Goal: Task Accomplishment & Management: Manage account settings

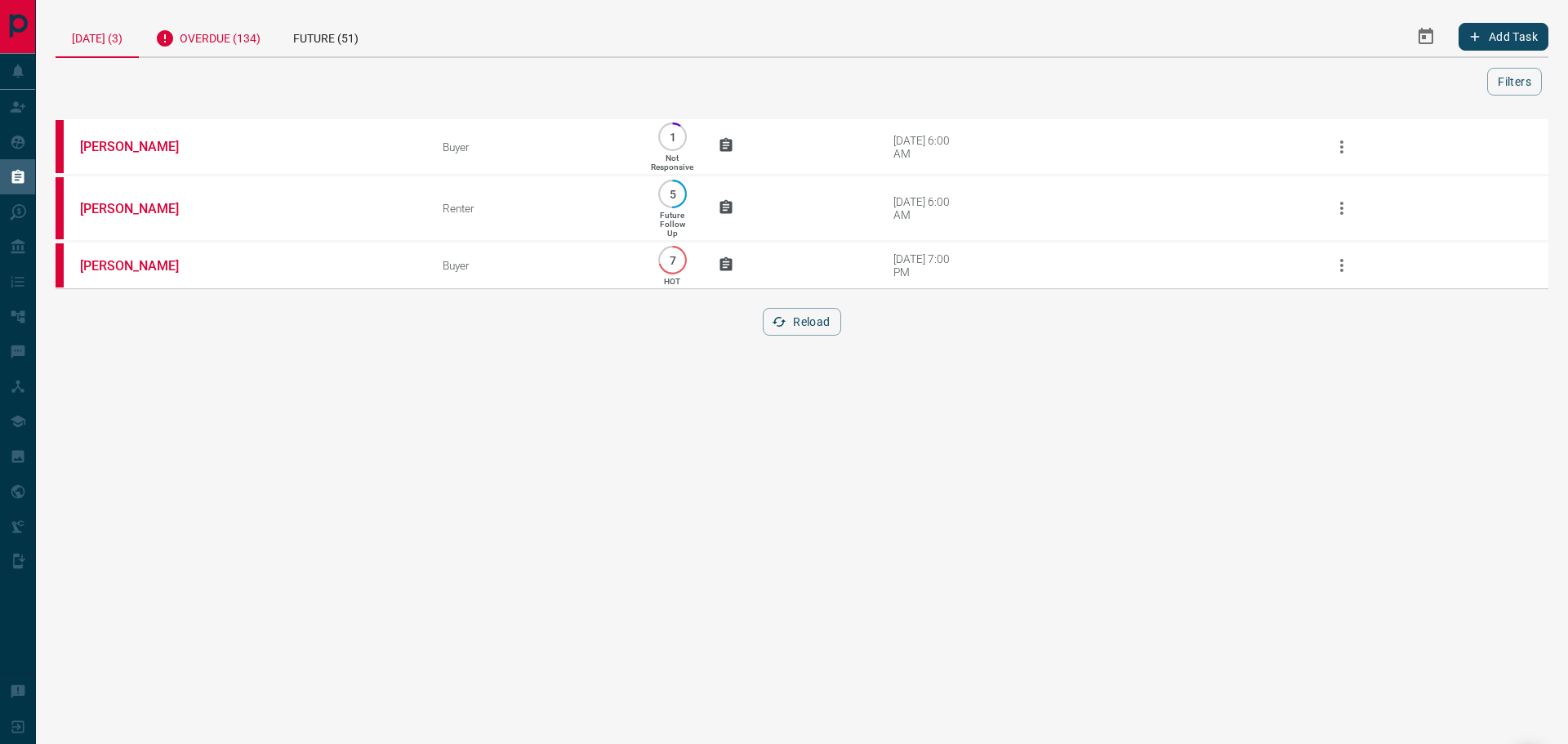
click at [215, 40] on div "Overdue (134)" at bounding box center [207, 36] width 138 height 40
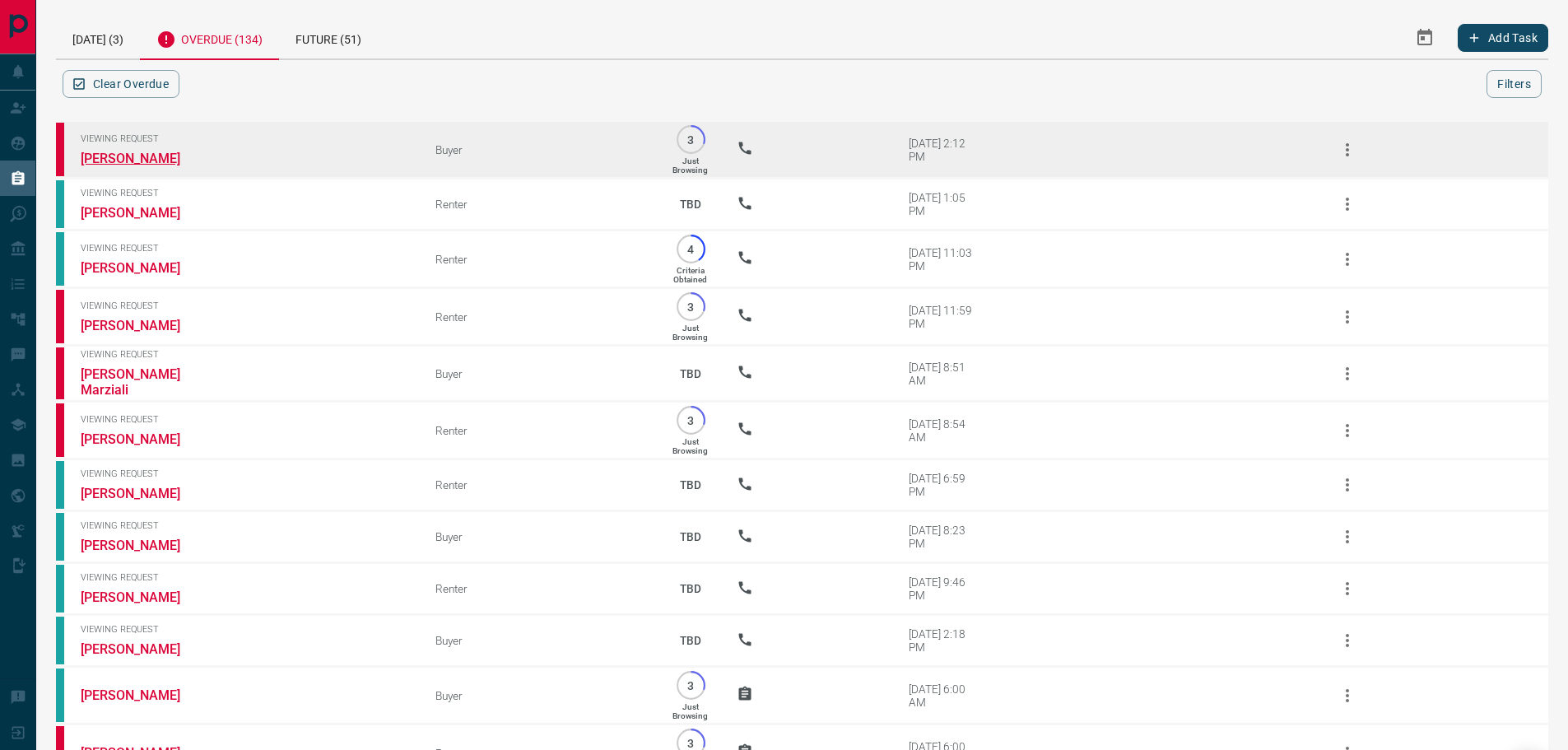
click at [159, 155] on link "[PERSON_NAME]" at bounding box center [142, 159] width 124 height 16
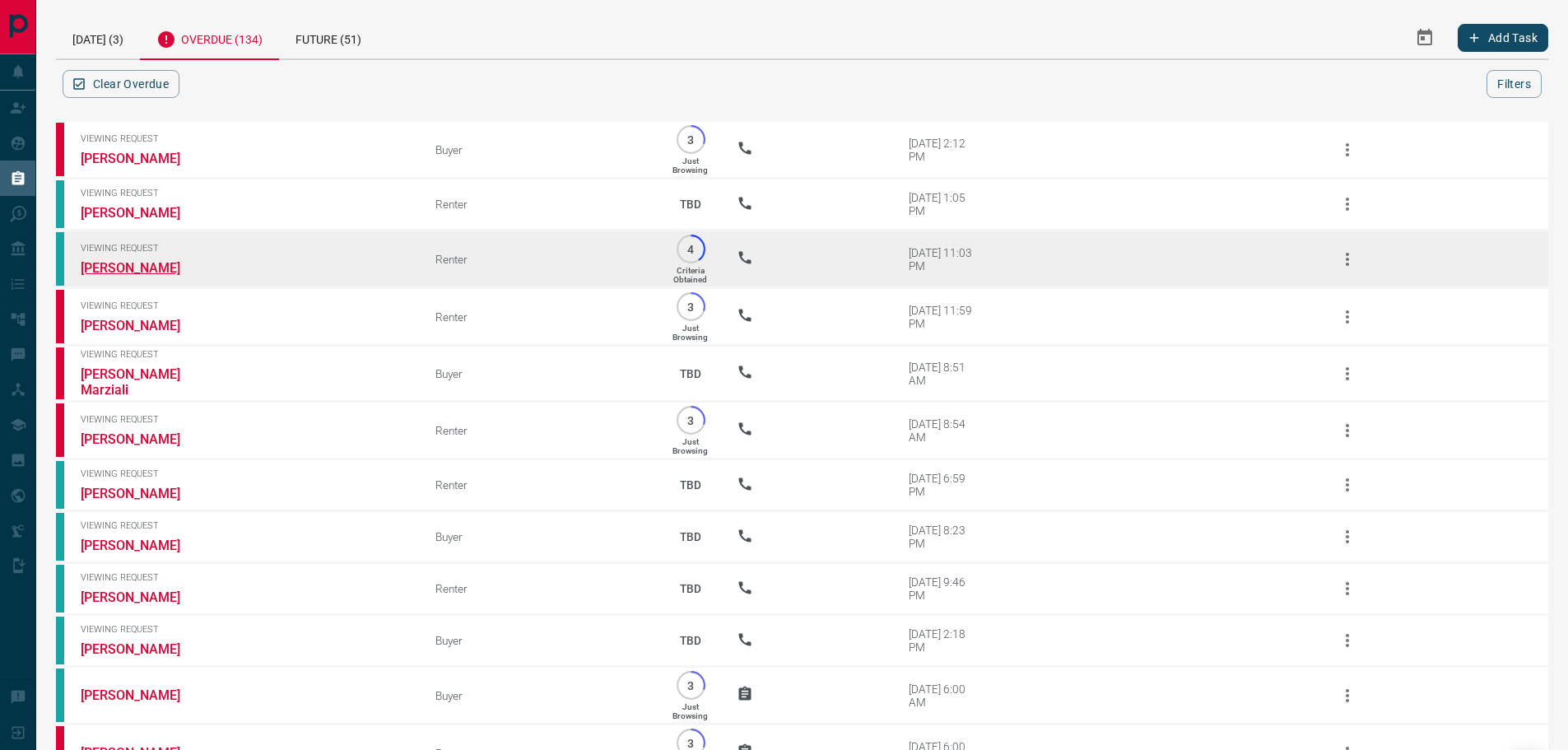
click at [112, 269] on link "[PERSON_NAME]" at bounding box center [142, 268] width 124 height 16
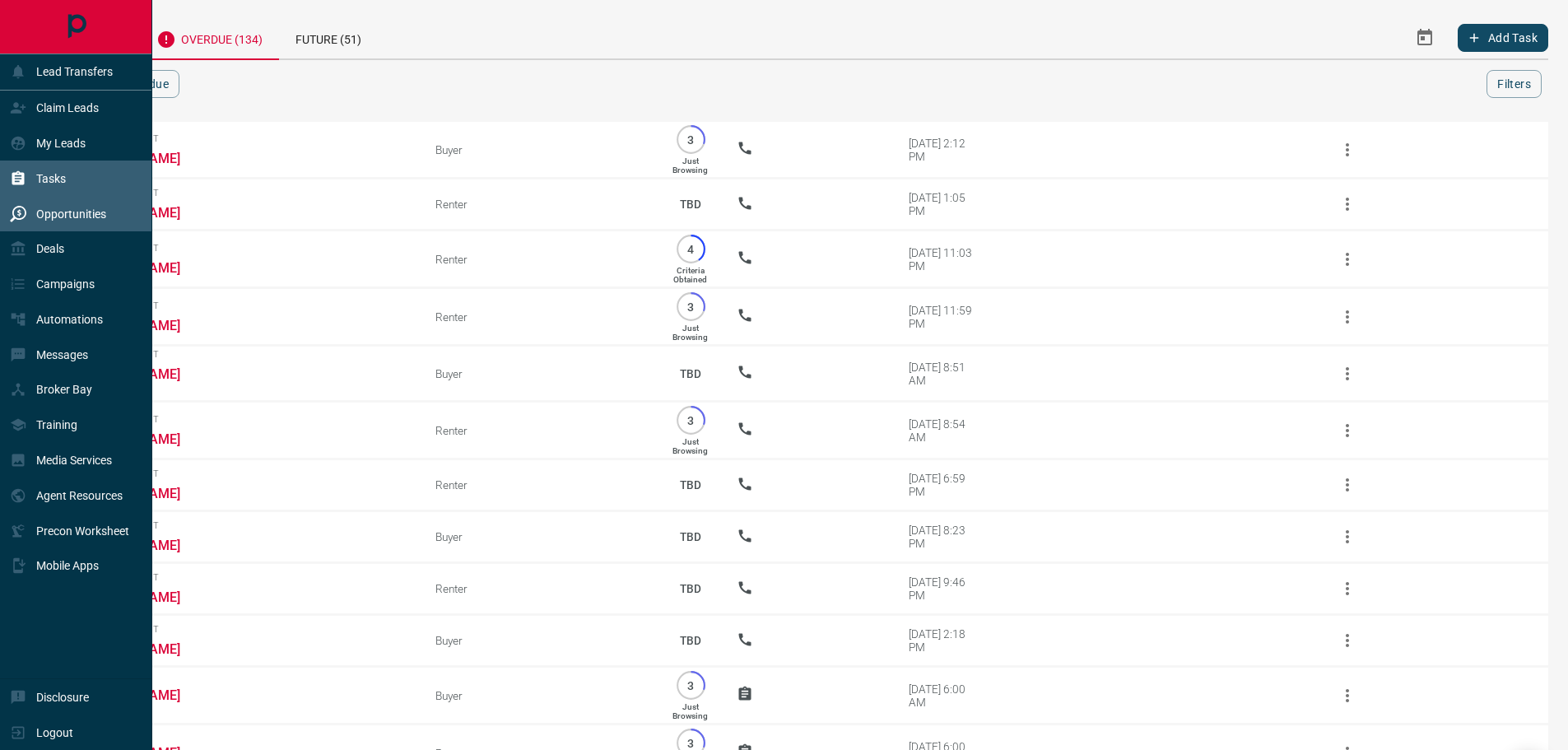
click at [88, 208] on p "Opportunities" at bounding box center [71, 214] width 70 height 14
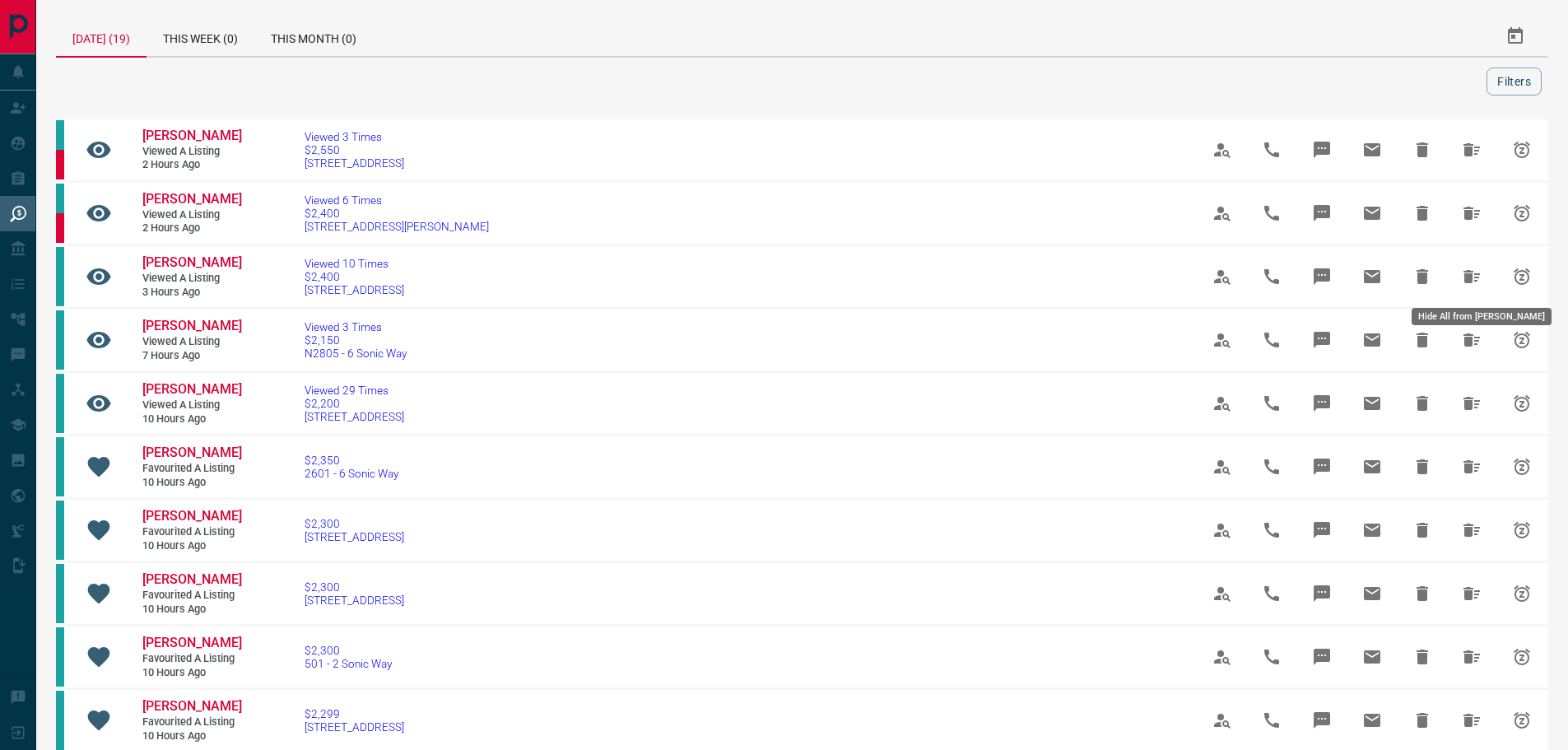
click at [1470, 278] on icon "Hide All from Alekya Nalla" at bounding box center [1472, 276] width 19 height 19
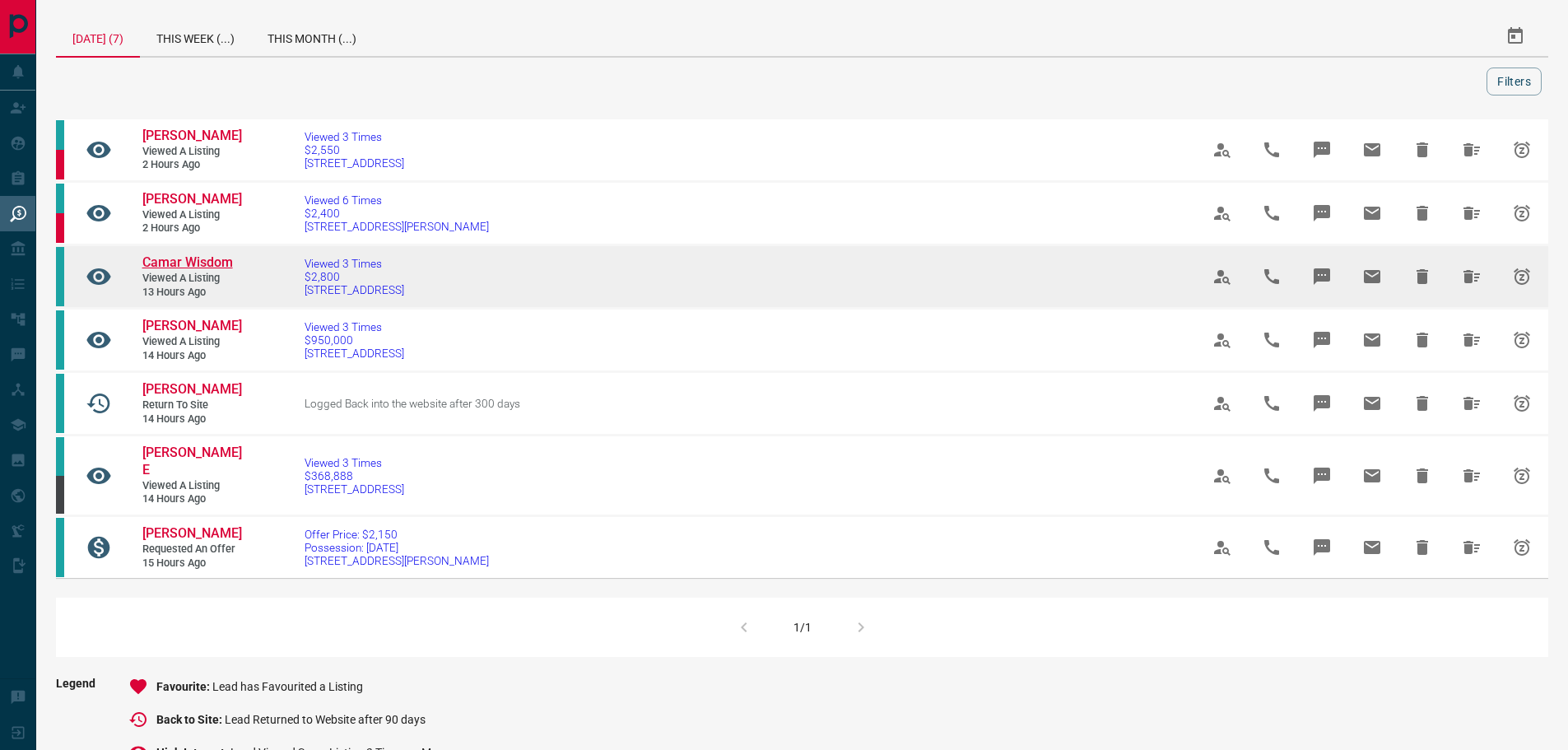
click at [188, 264] on span "Camar Wisdom" at bounding box center [187, 262] width 90 height 16
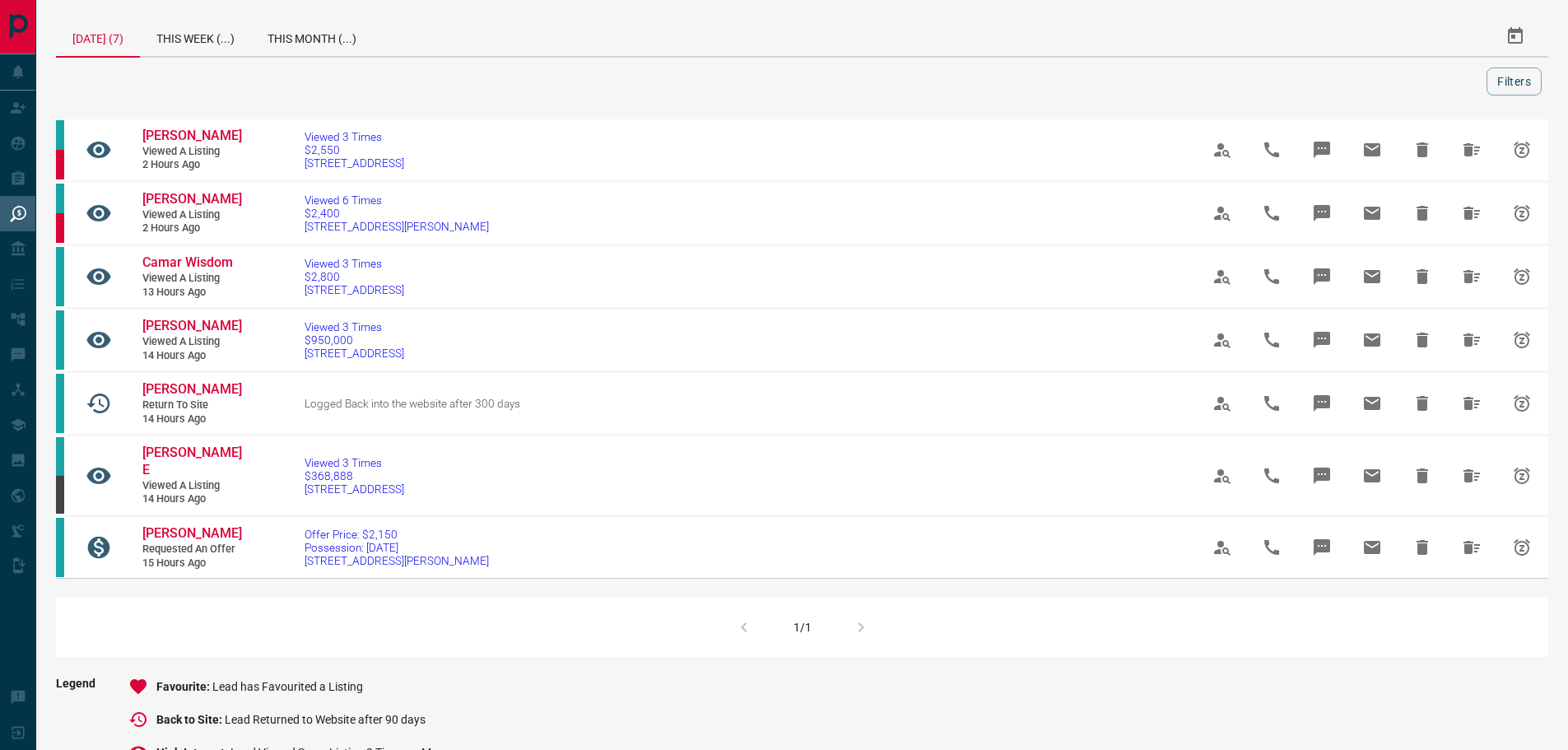
click at [227, 576] on div "Adrie Saw Viewed a Listing 2 hours ago Viewed 3 Times $2,550 [STREET_ADDRESS] A…" at bounding box center [802, 386] width 1492 height 540
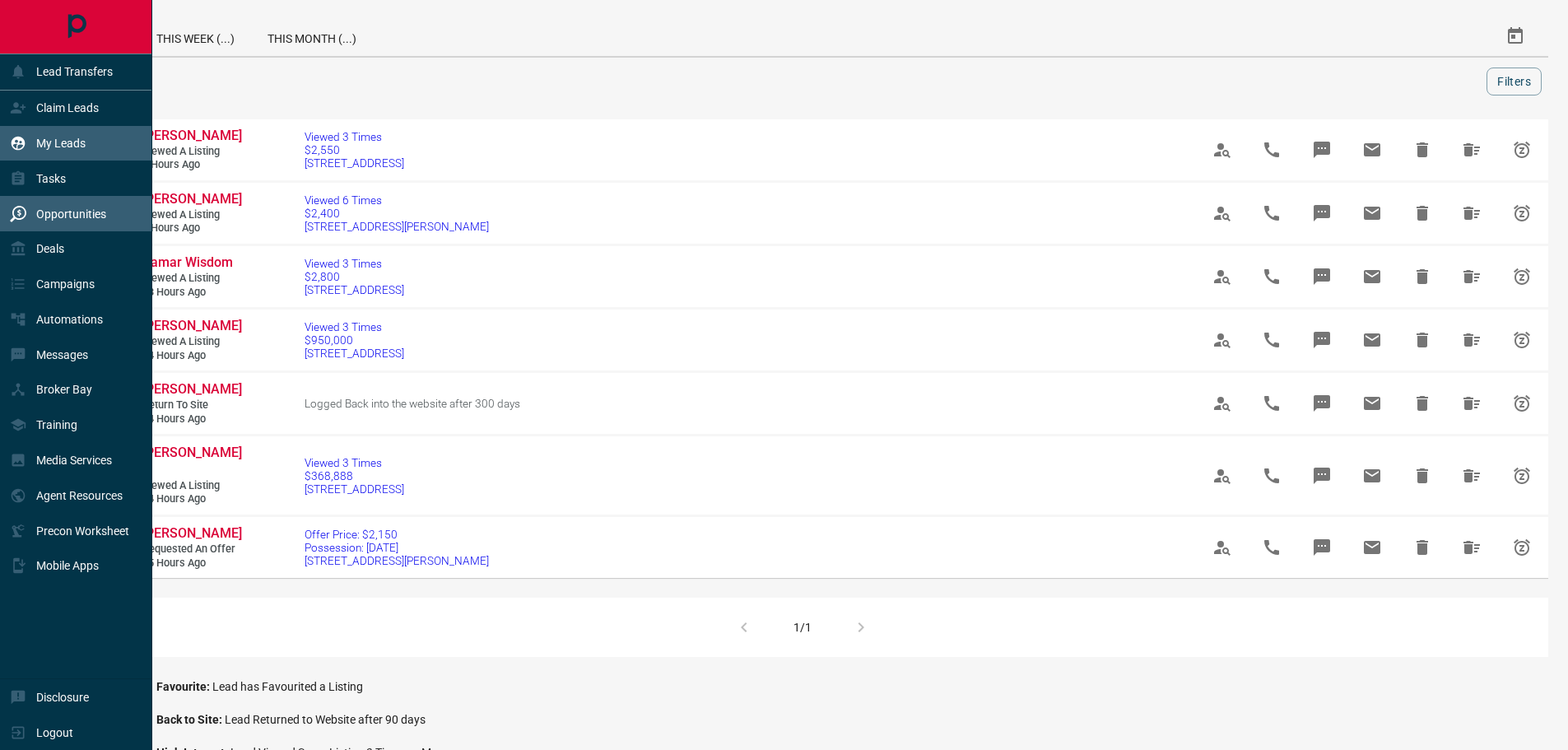
click at [67, 150] on div "My Leads" at bounding box center [48, 144] width 76 height 27
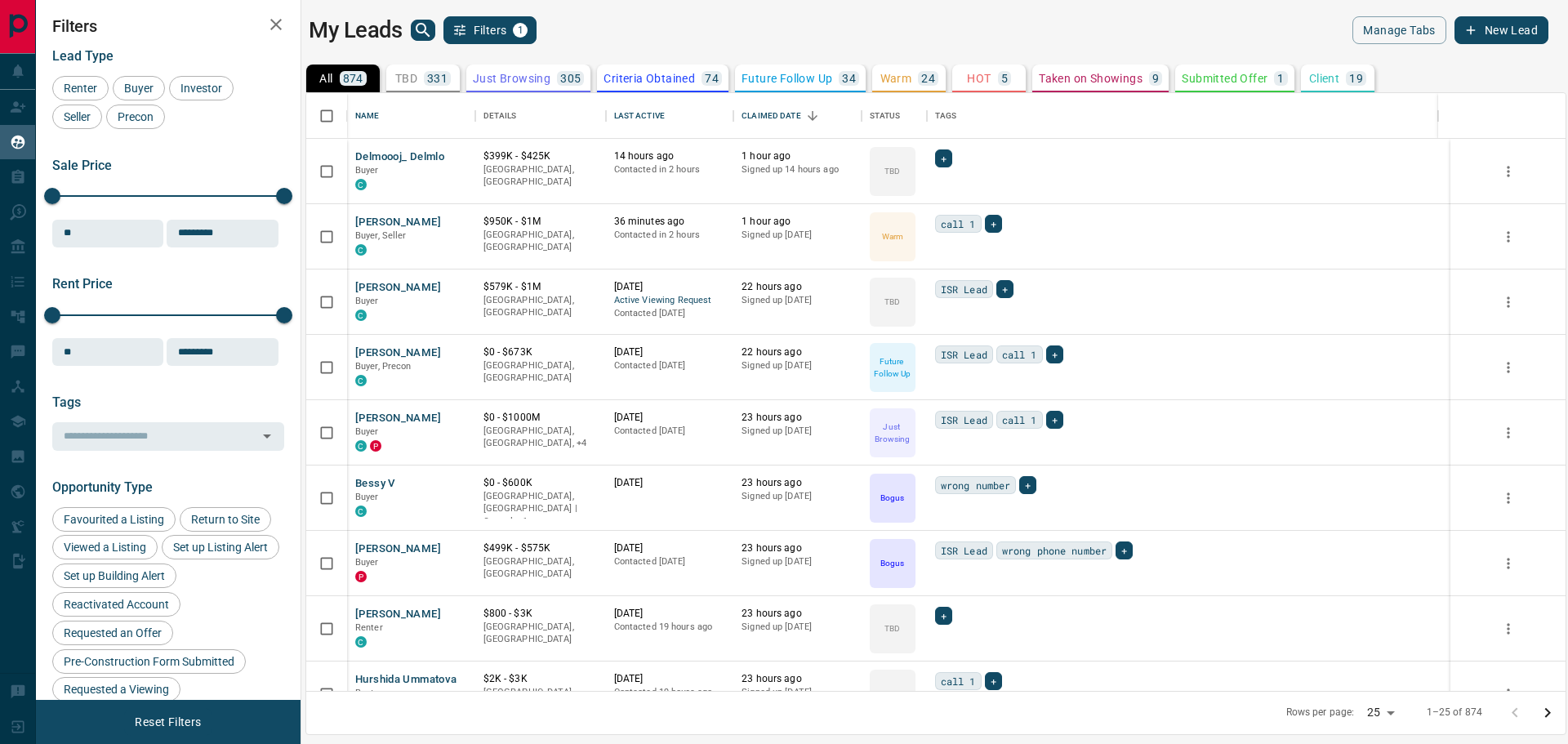
scroll to position [586, 1247]
click at [650, 117] on div "Last Active" at bounding box center [639, 115] width 50 height 45
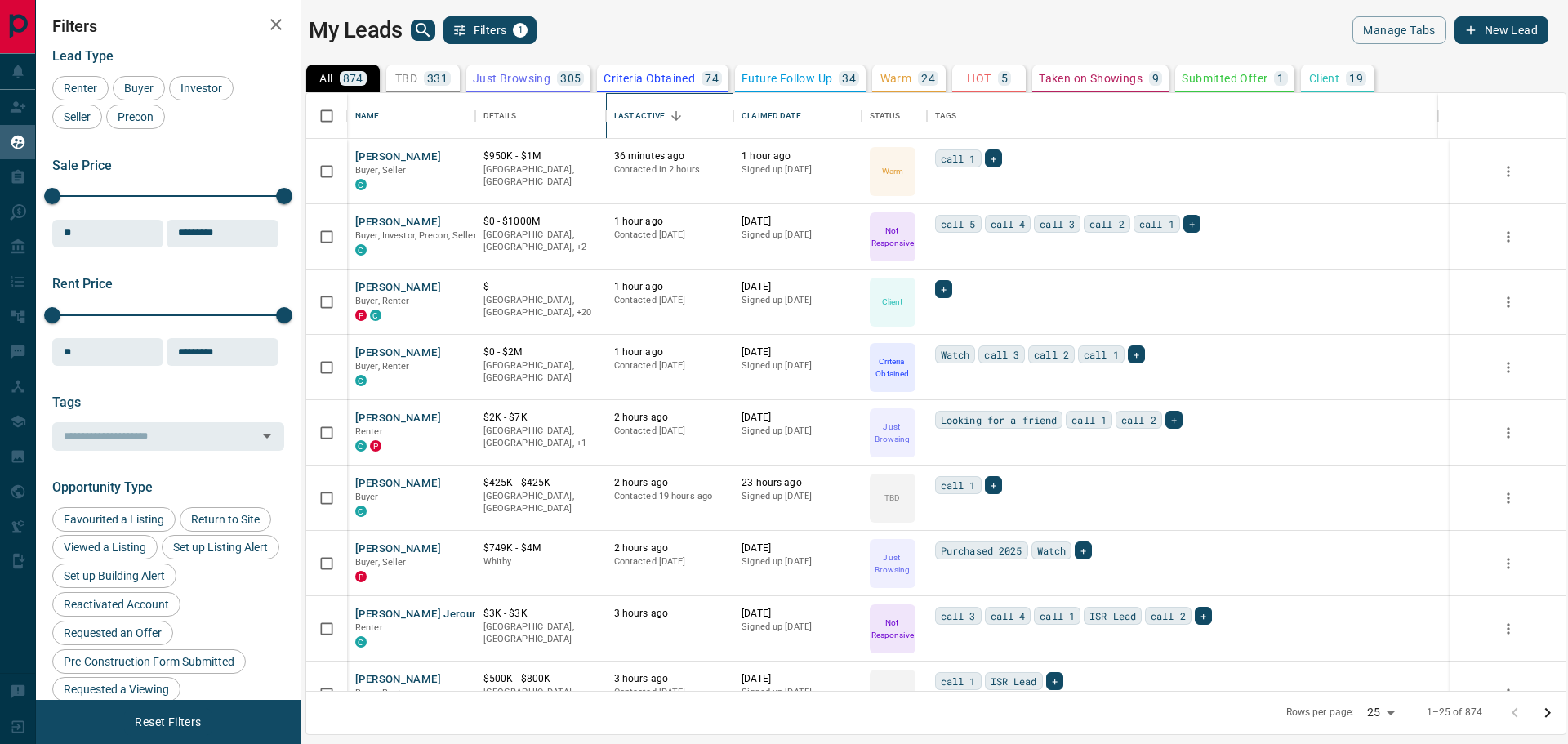
click at [633, 116] on div "Last Active" at bounding box center [639, 115] width 50 height 45
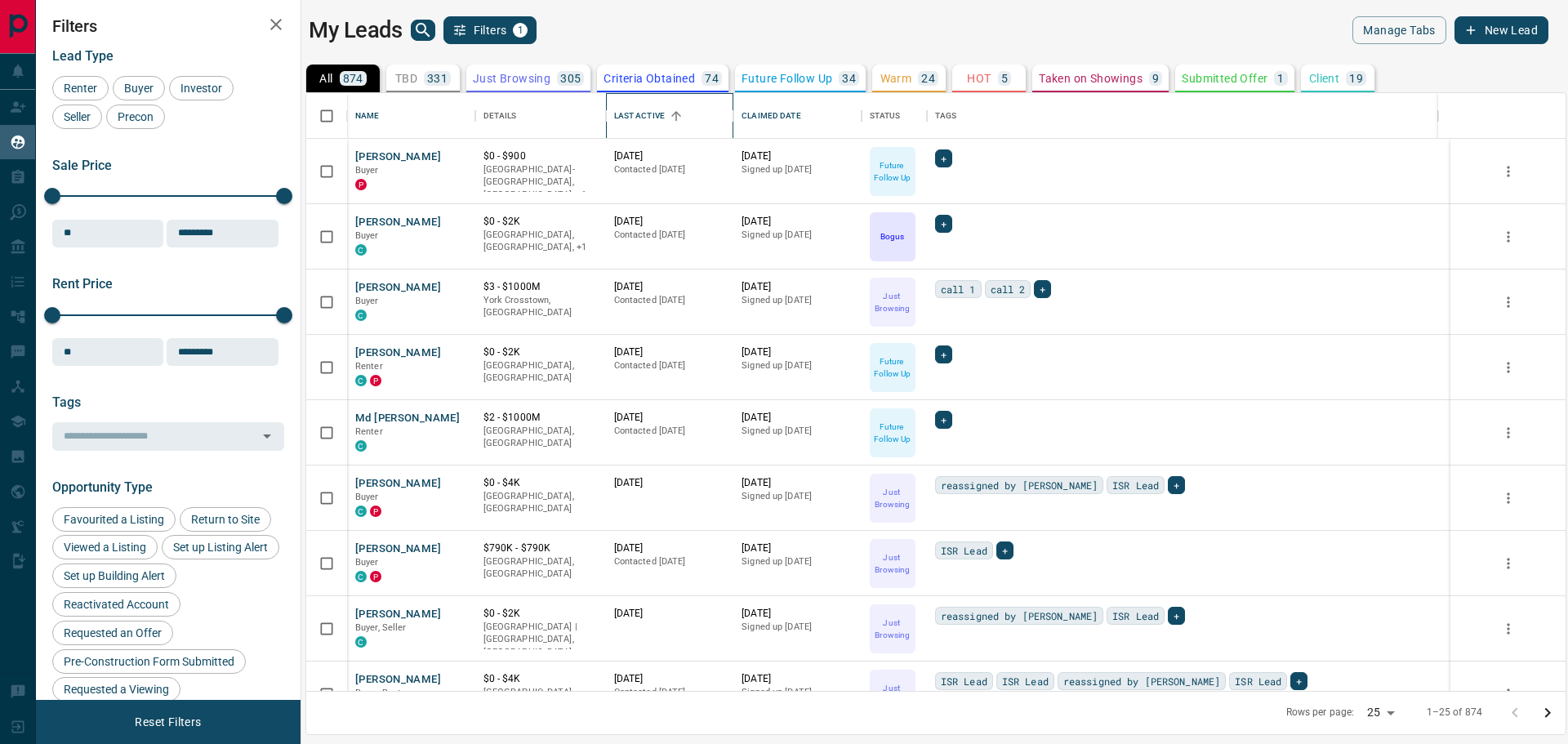
click at [633, 116] on div "Last Active" at bounding box center [639, 115] width 50 height 45
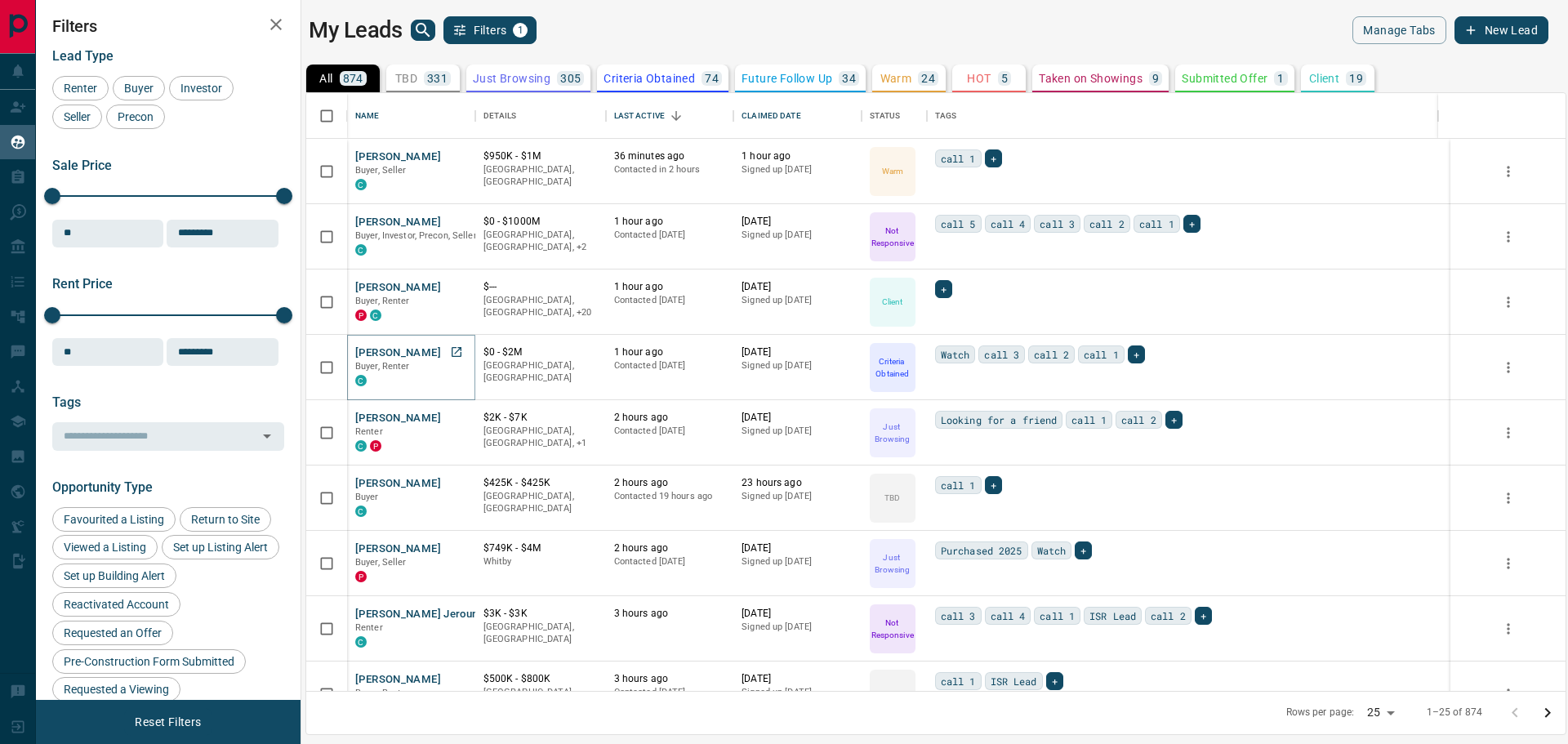
click at [372, 353] on button "[PERSON_NAME]" at bounding box center [398, 353] width 86 height 15
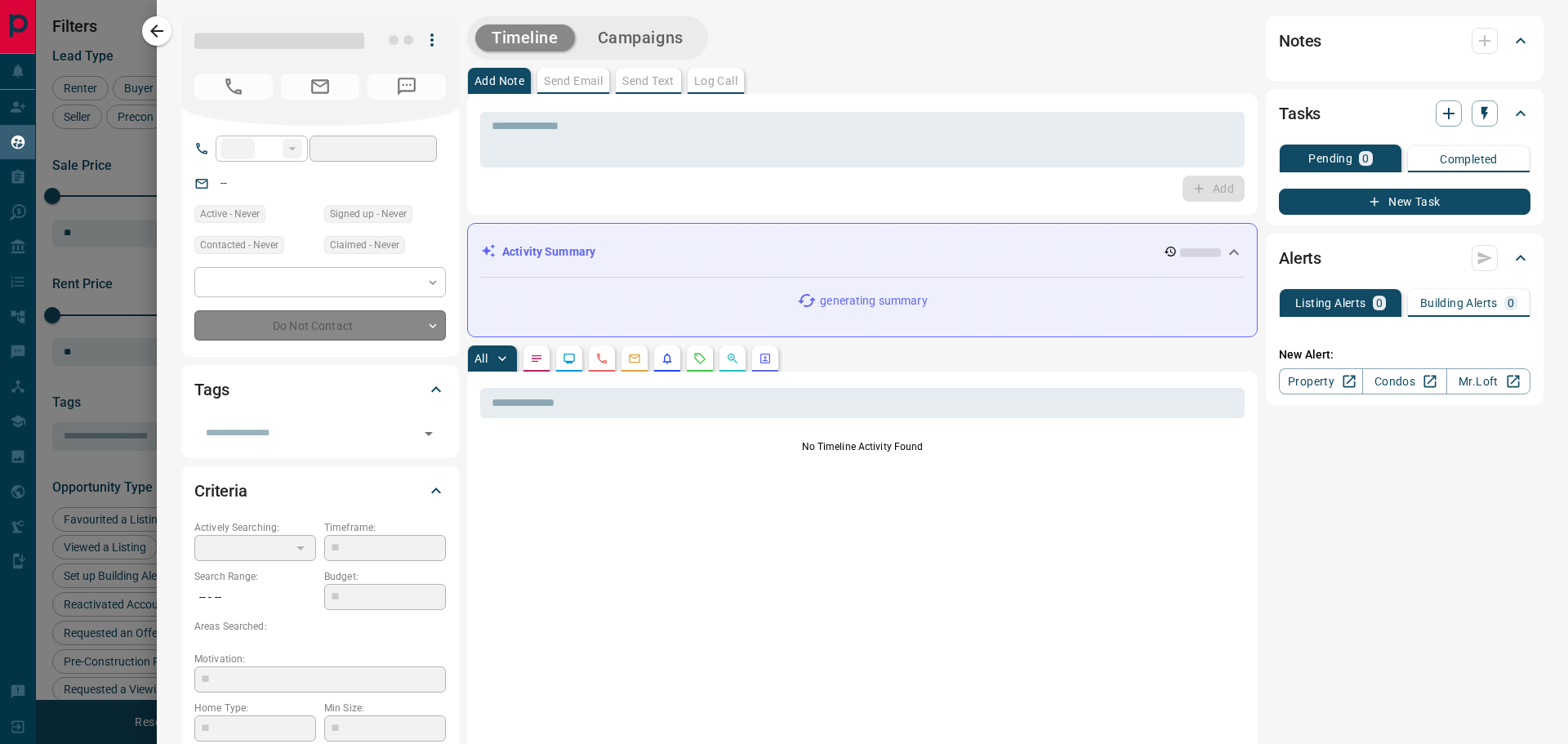
type input "**"
type input "**********"
type input "*"
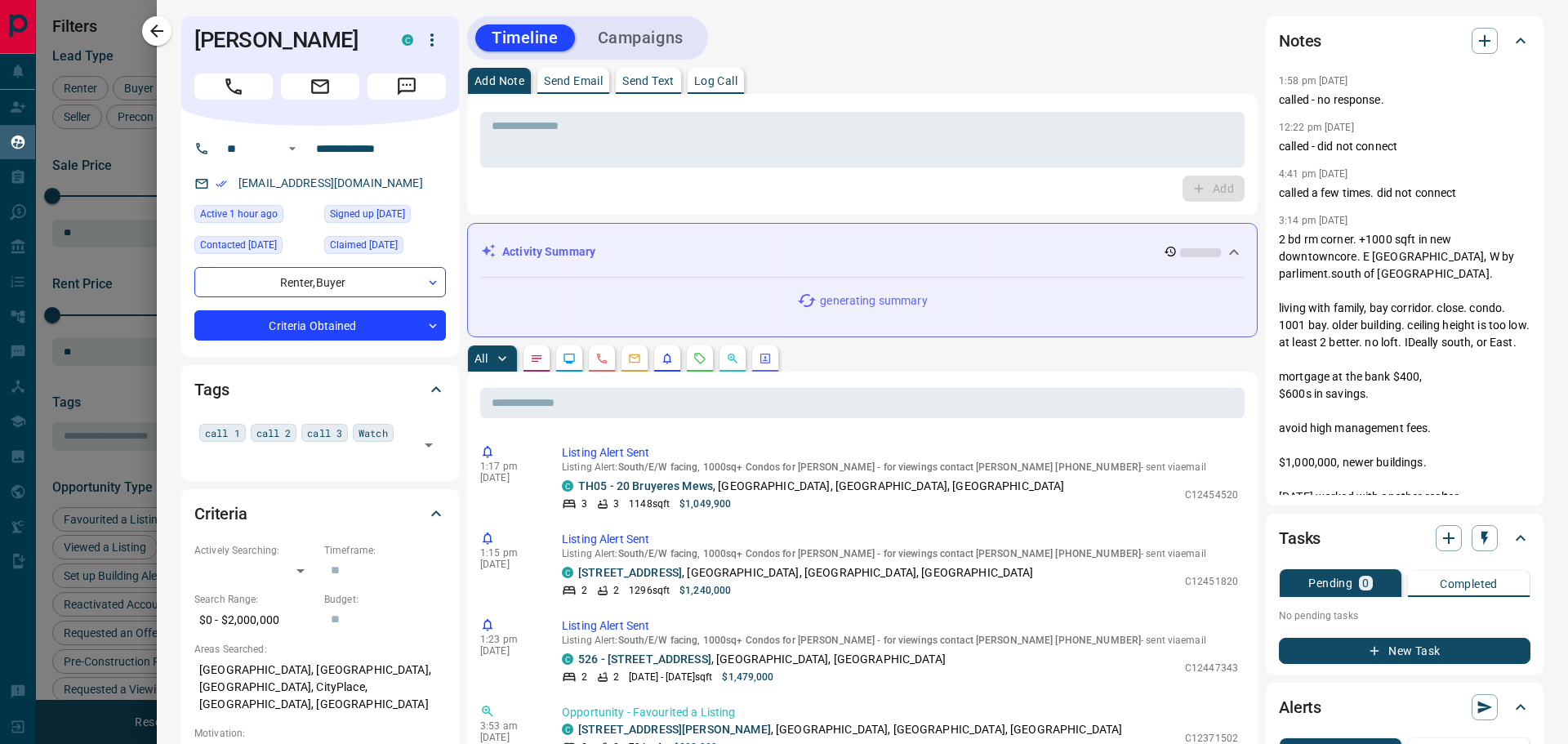
click at [123, 24] on div at bounding box center [784, 372] width 1568 height 744
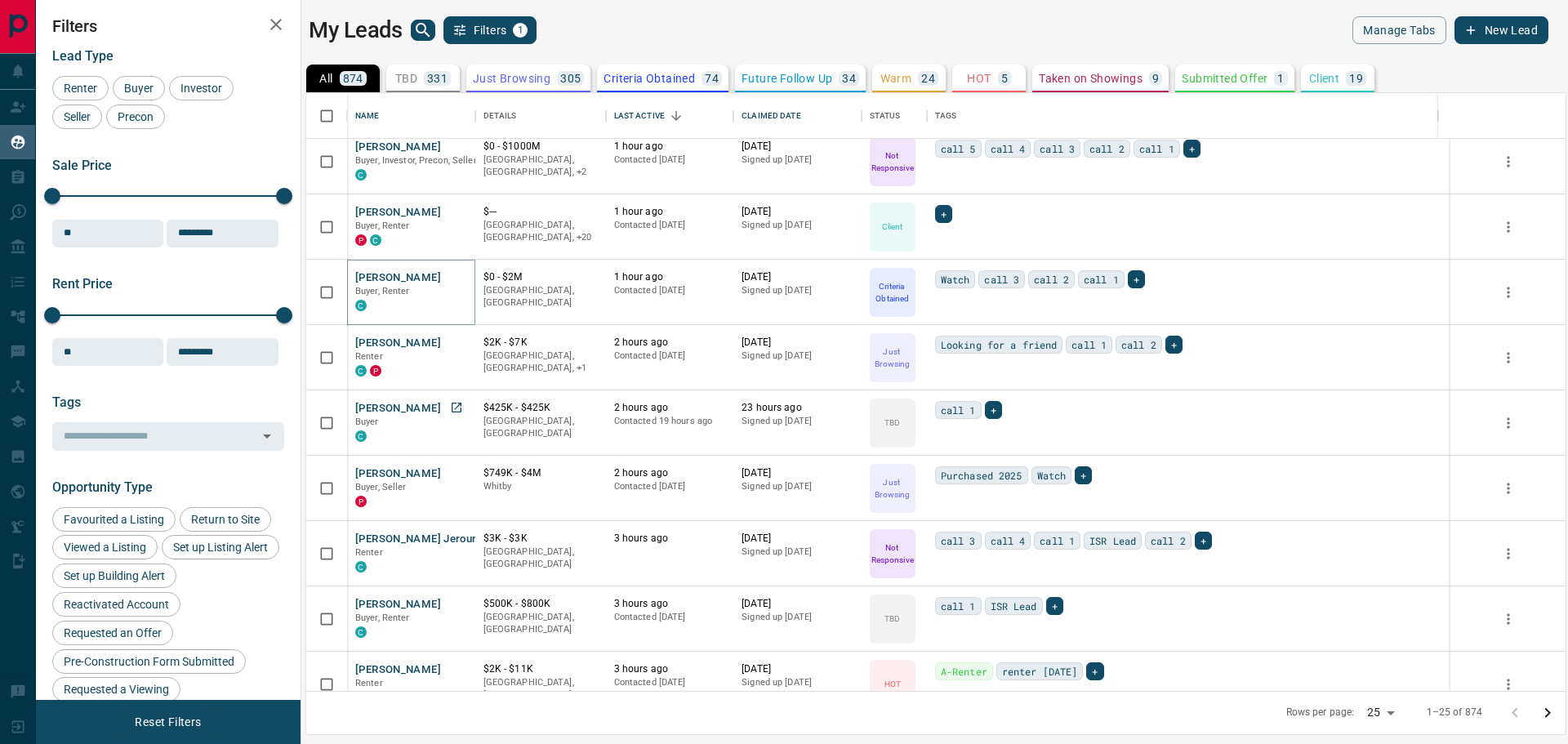
scroll to position [82, 0]
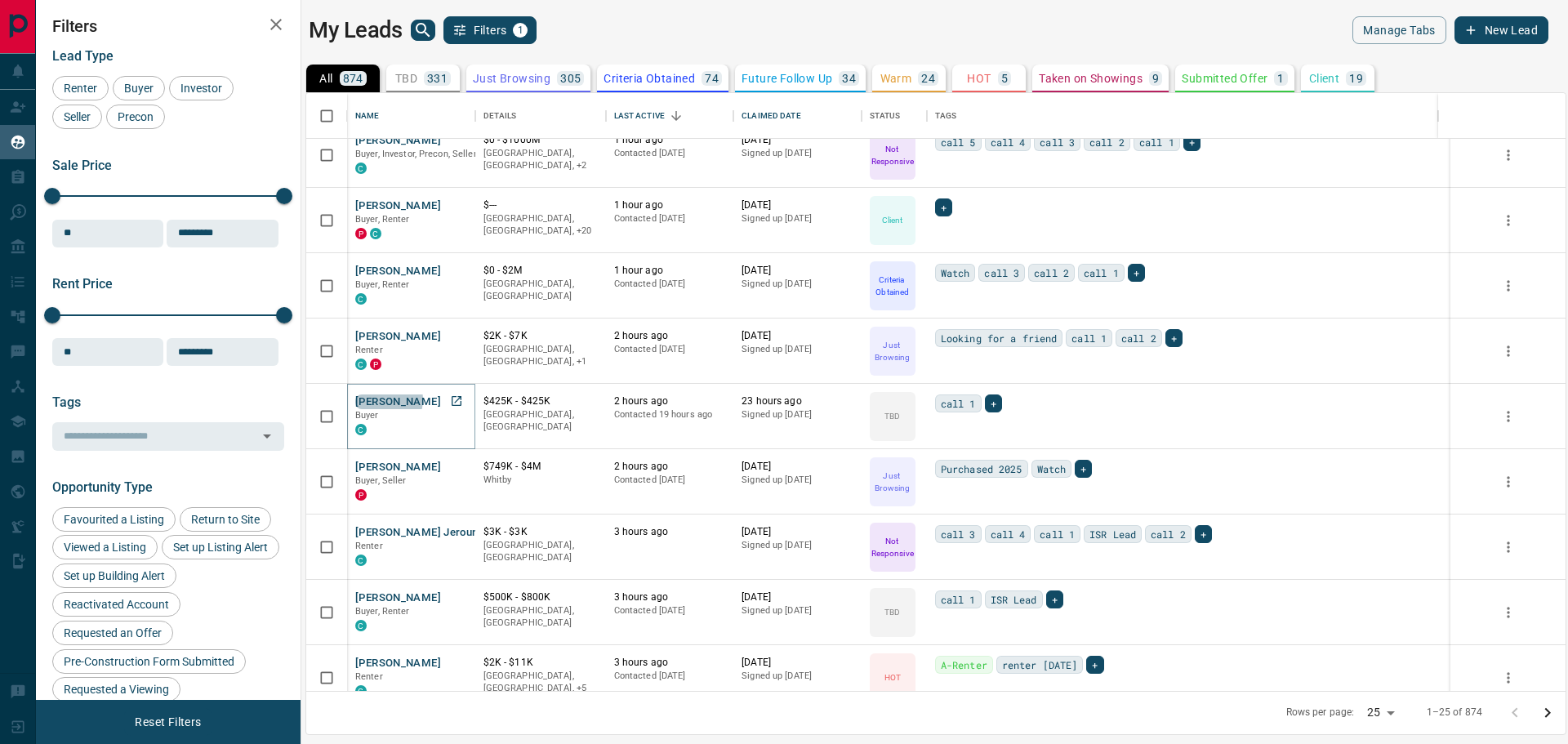
click at [383, 400] on button "[PERSON_NAME]" at bounding box center [398, 402] width 86 height 15
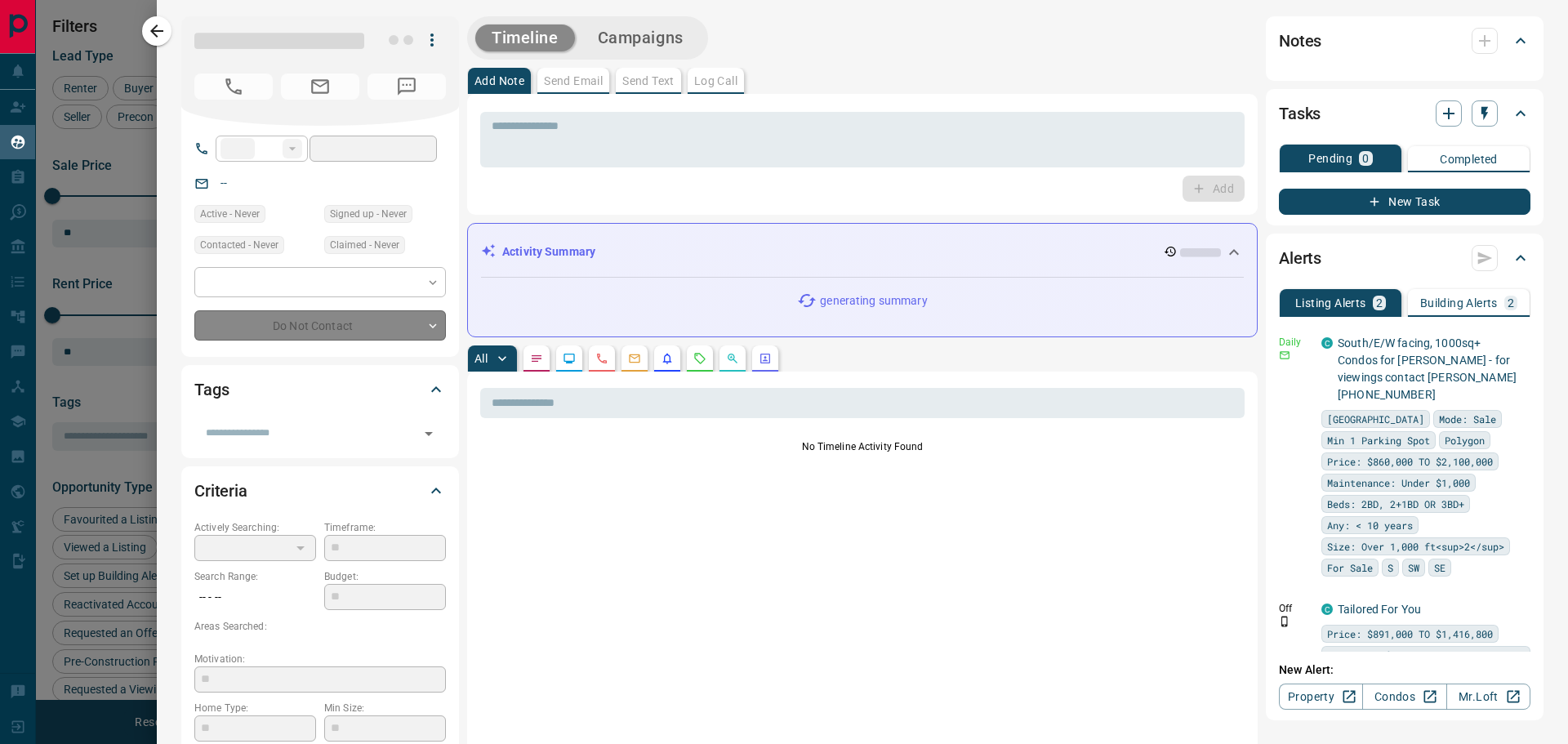
type input "**"
type input "**********"
type input "**"
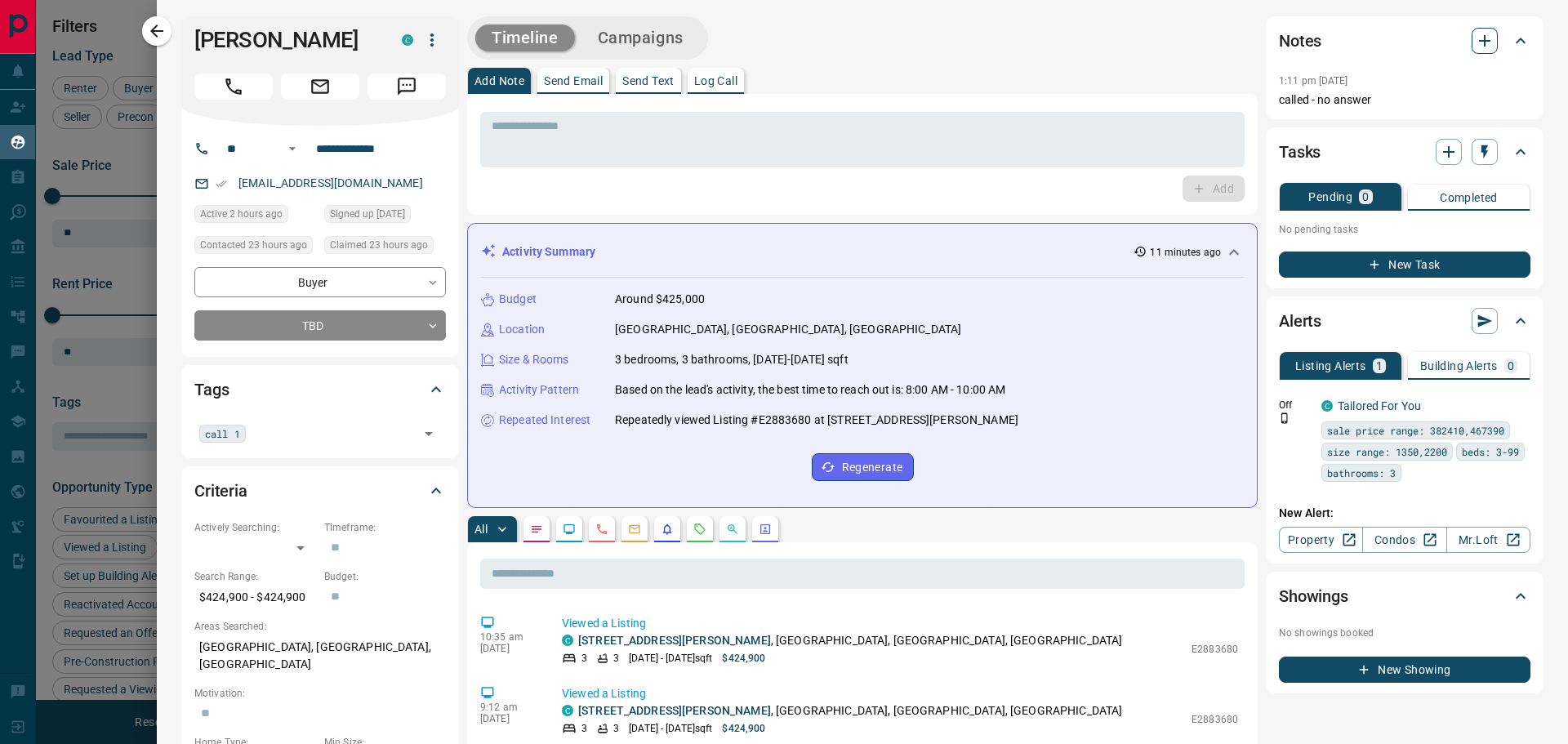
click at [1475, 43] on icon "button" at bounding box center [1484, 41] width 19 height 19
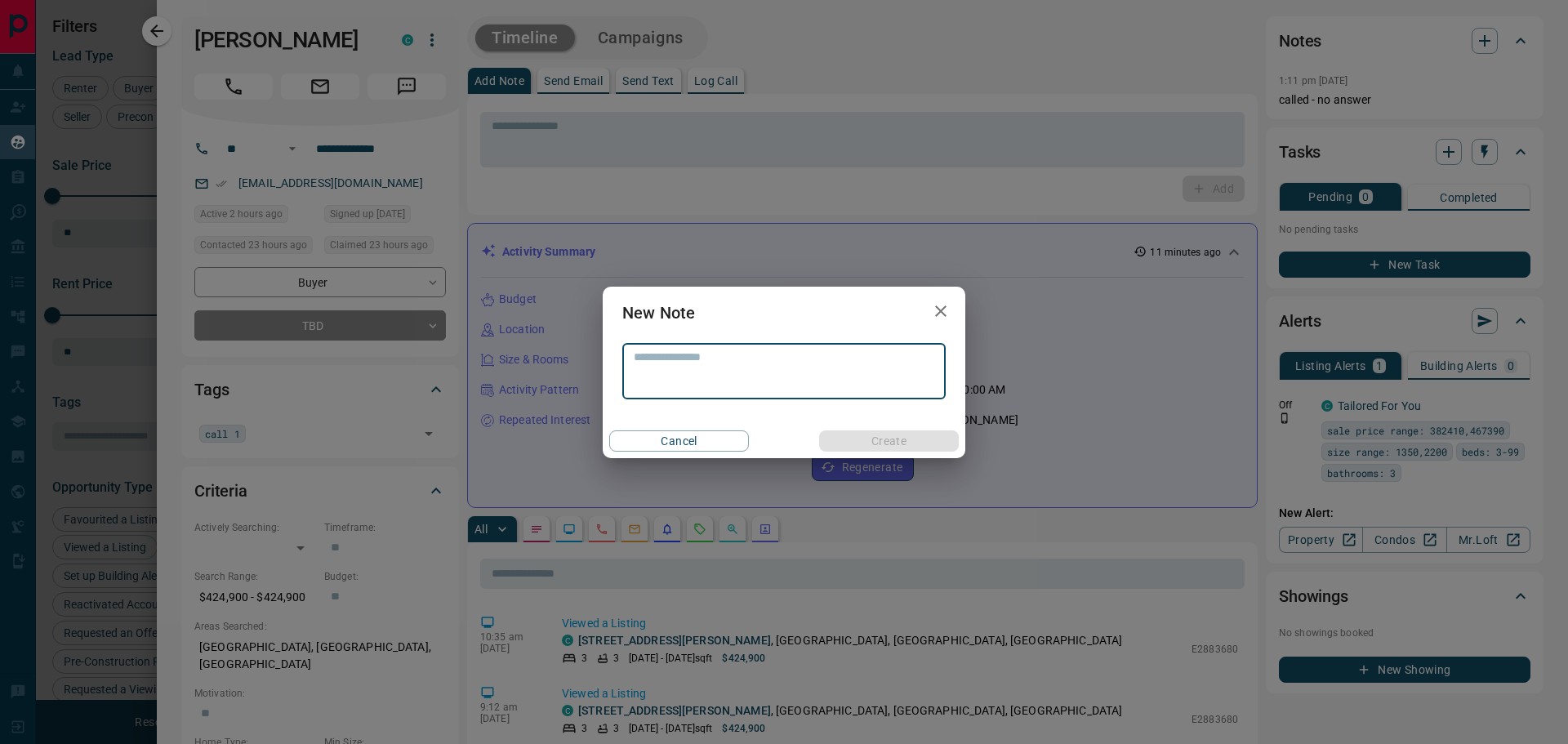
click at [756, 368] on textarea at bounding box center [784, 371] width 300 height 41
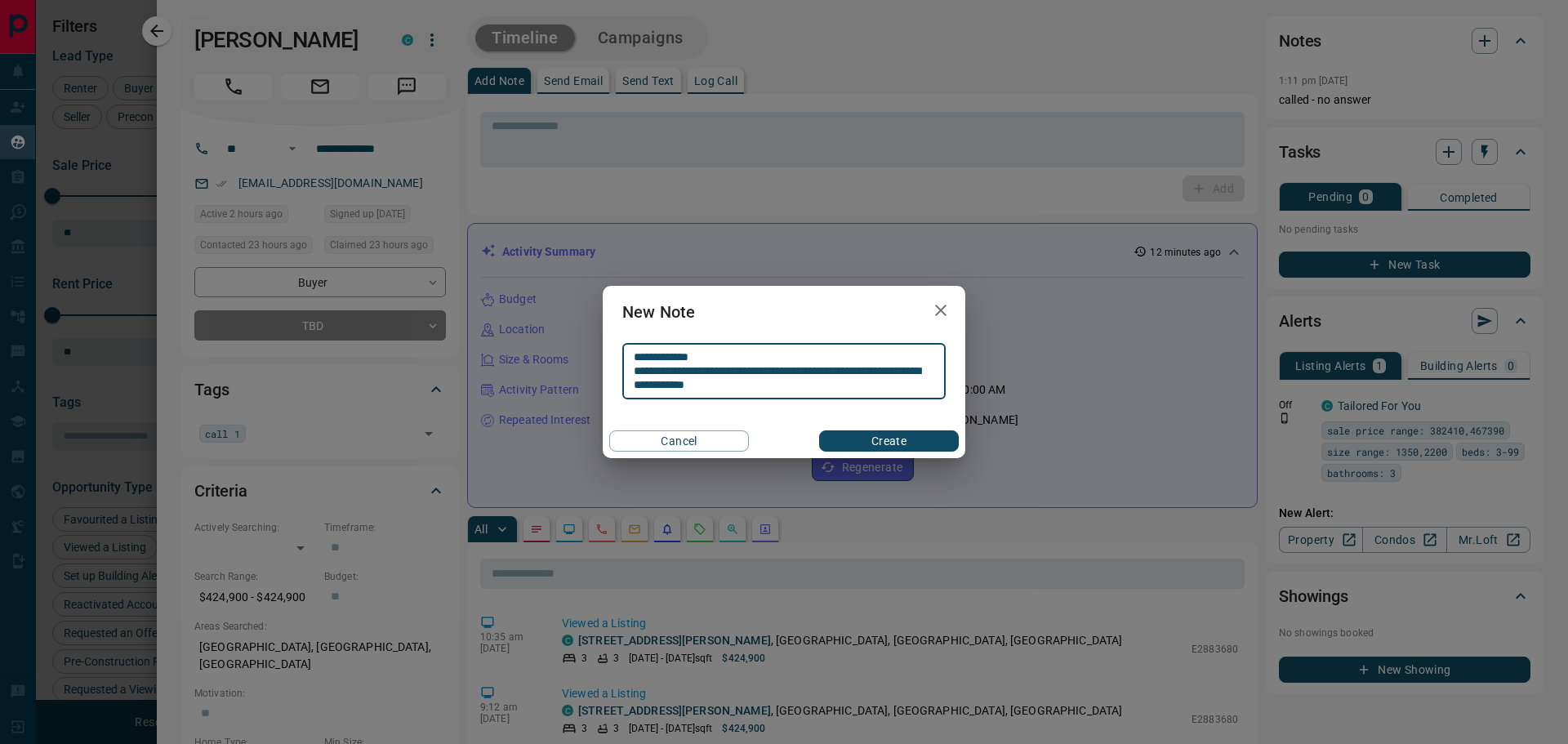
type textarea "**********"
click at [919, 445] on button "Create" at bounding box center [889, 441] width 140 height 21
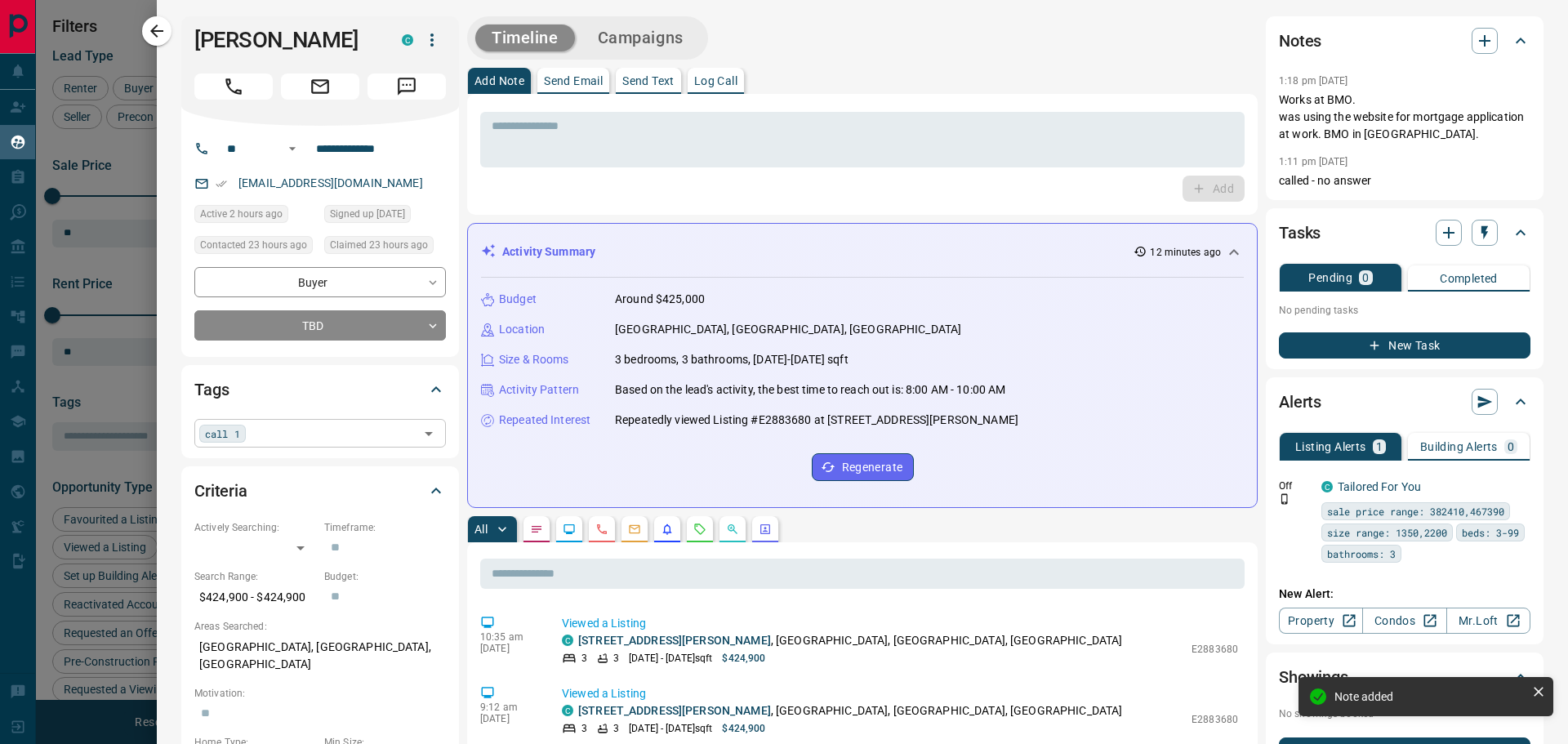
click at [343, 427] on input "text" at bounding box center [332, 432] width 163 height 18
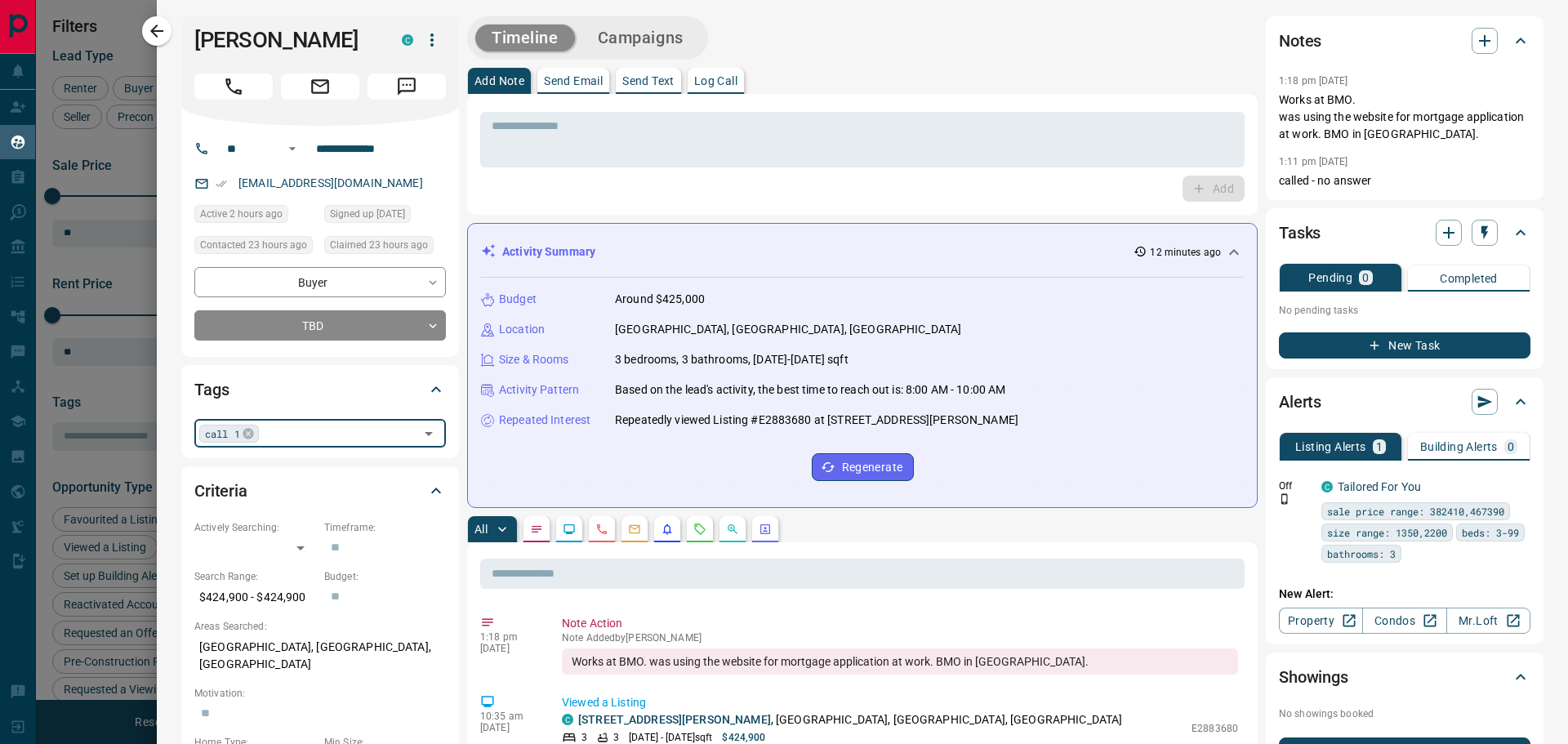
click at [319, 441] on input "text" at bounding box center [339, 432] width 151 height 18
click at [245, 437] on icon at bounding box center [247, 432] width 11 height 11
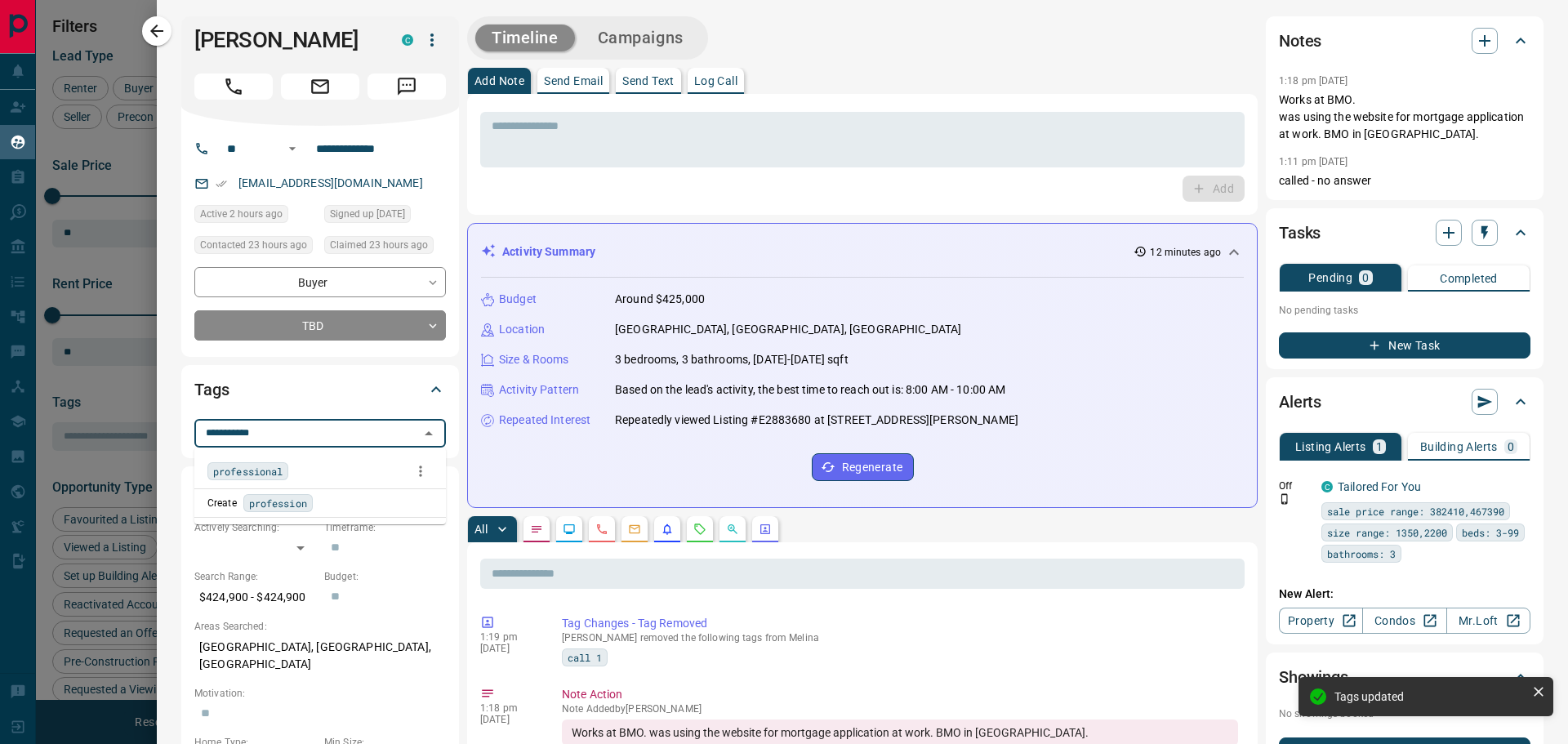
type input "**********"
click at [261, 473] on span "professional" at bounding box center [248, 471] width 69 height 16
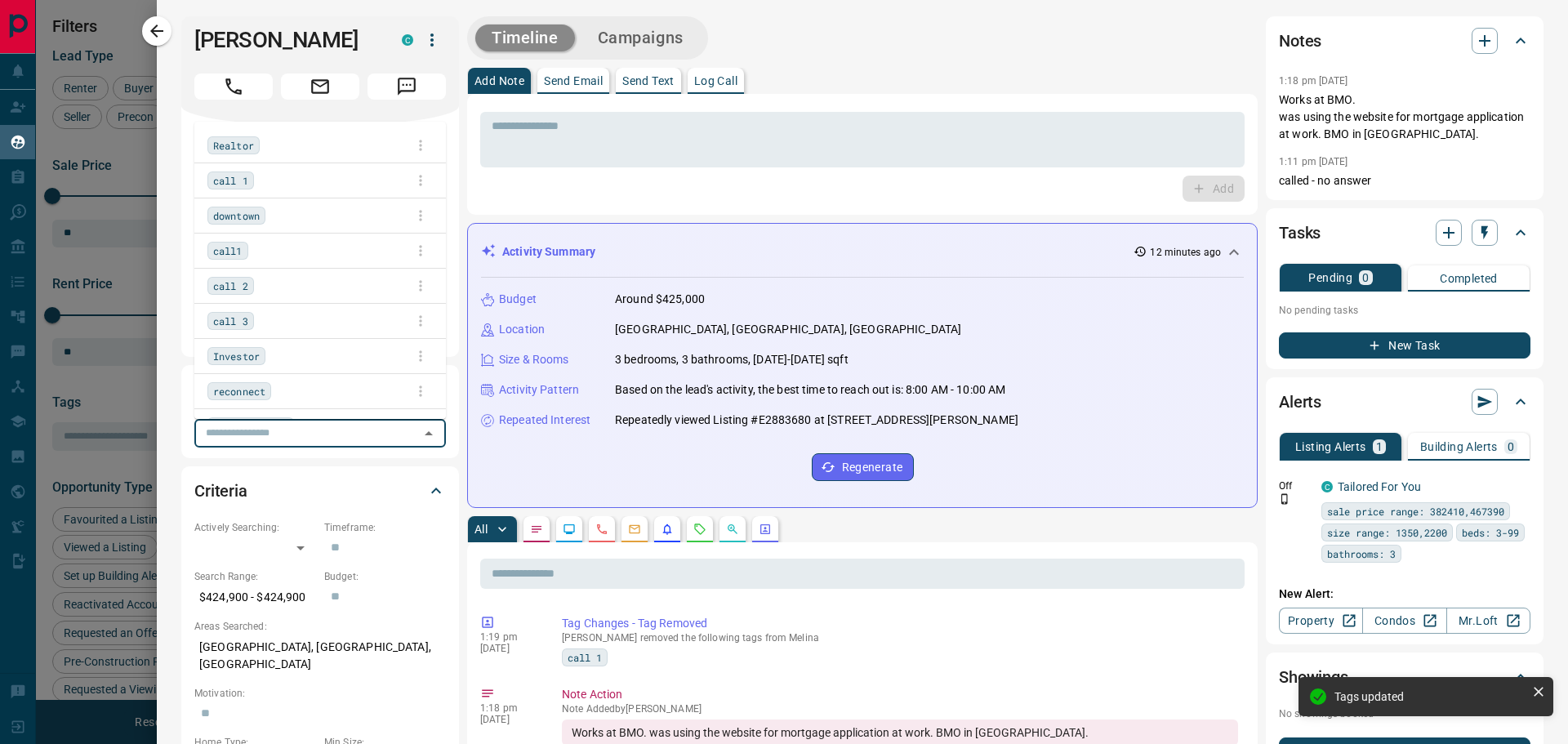
scroll to position [586, 1247]
click at [454, 417] on div "Tags professional ​" at bounding box center [320, 411] width 278 height 93
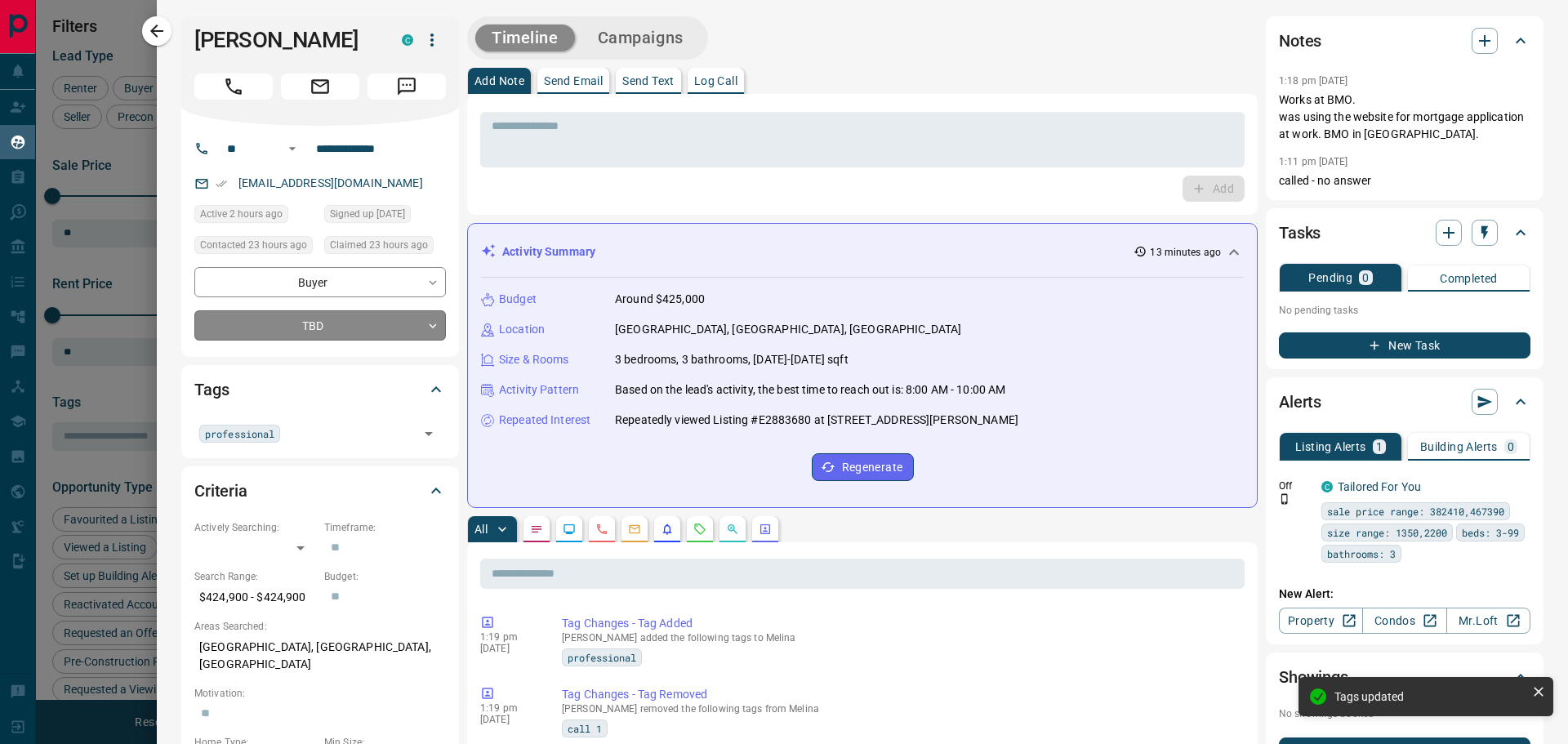
click at [329, 321] on body "Lead Transfers Claim Leads My Leads Tasks Opportunities Deals Campaigns Automat…" at bounding box center [784, 362] width 1568 height 724
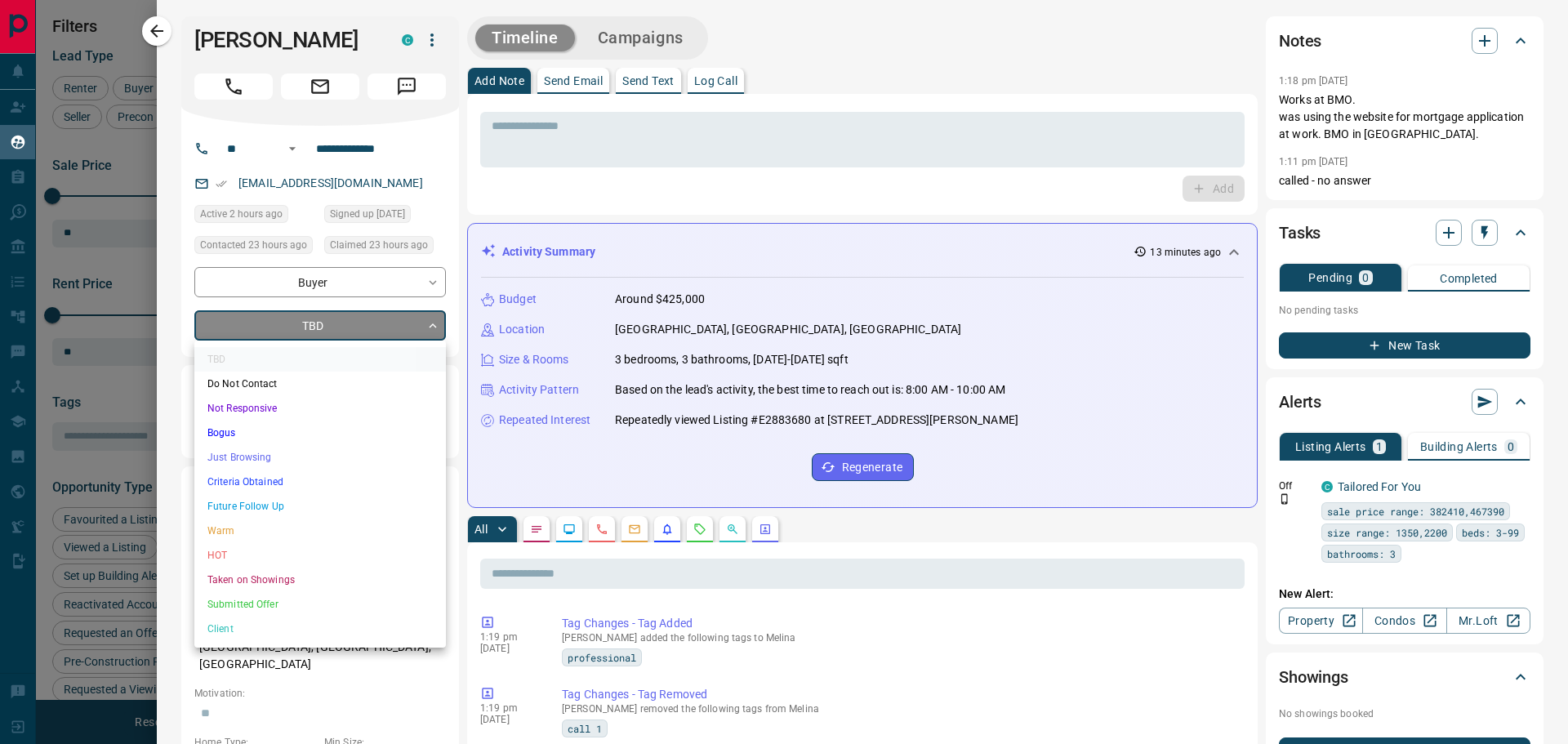
click at [458, 340] on div at bounding box center [784, 372] width 1568 height 744
click at [381, 321] on body "Lead Transfers Claim Leads My Leads Tasks Opportunities Deals Campaigns Automat…" at bounding box center [784, 362] width 1568 height 724
click at [341, 323] on div at bounding box center [784, 372] width 1568 height 744
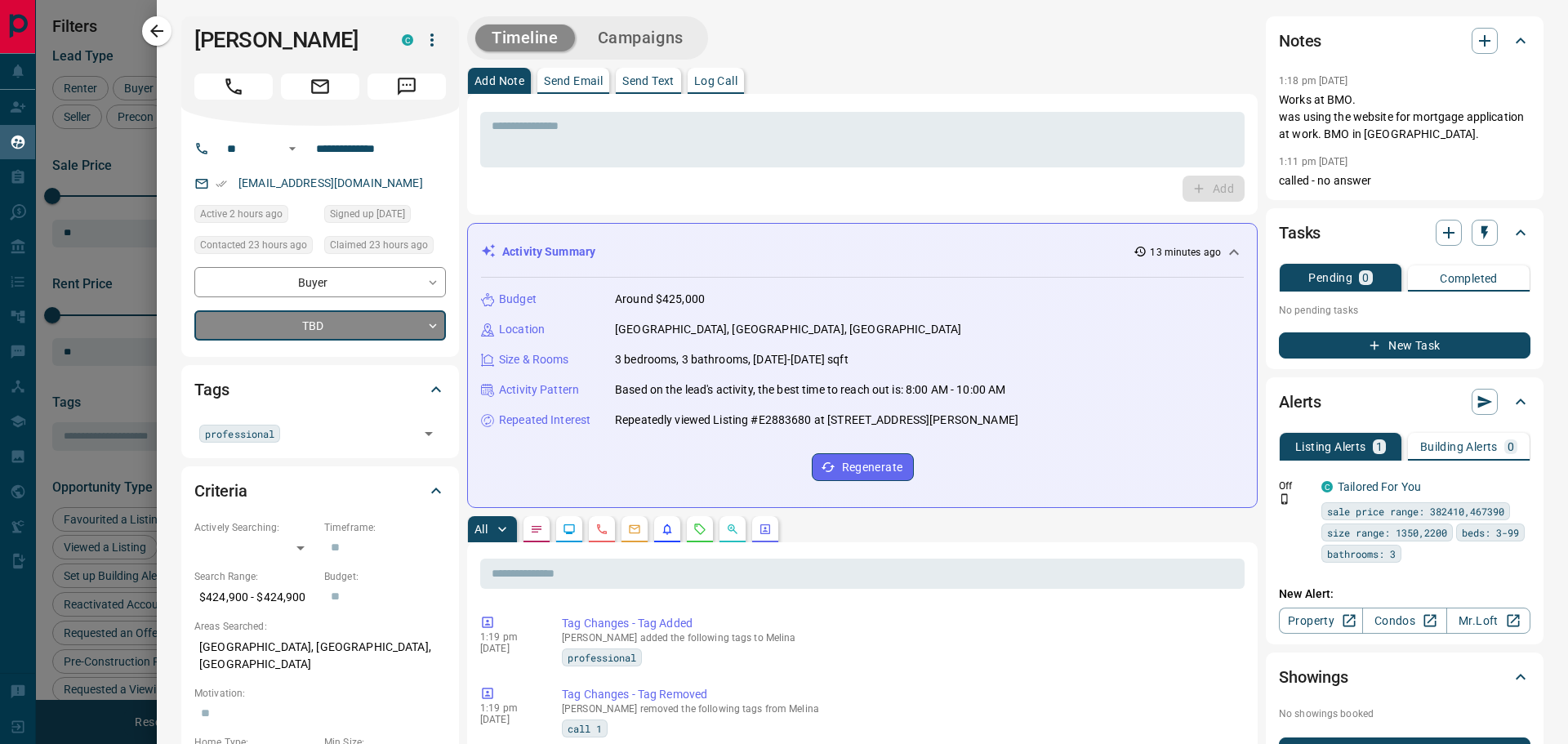
click at [401, 327] on body "Lead Transfers Claim Leads My Leads Tasks Opportunities Deals Campaigns Automat…" at bounding box center [784, 362] width 1568 height 724
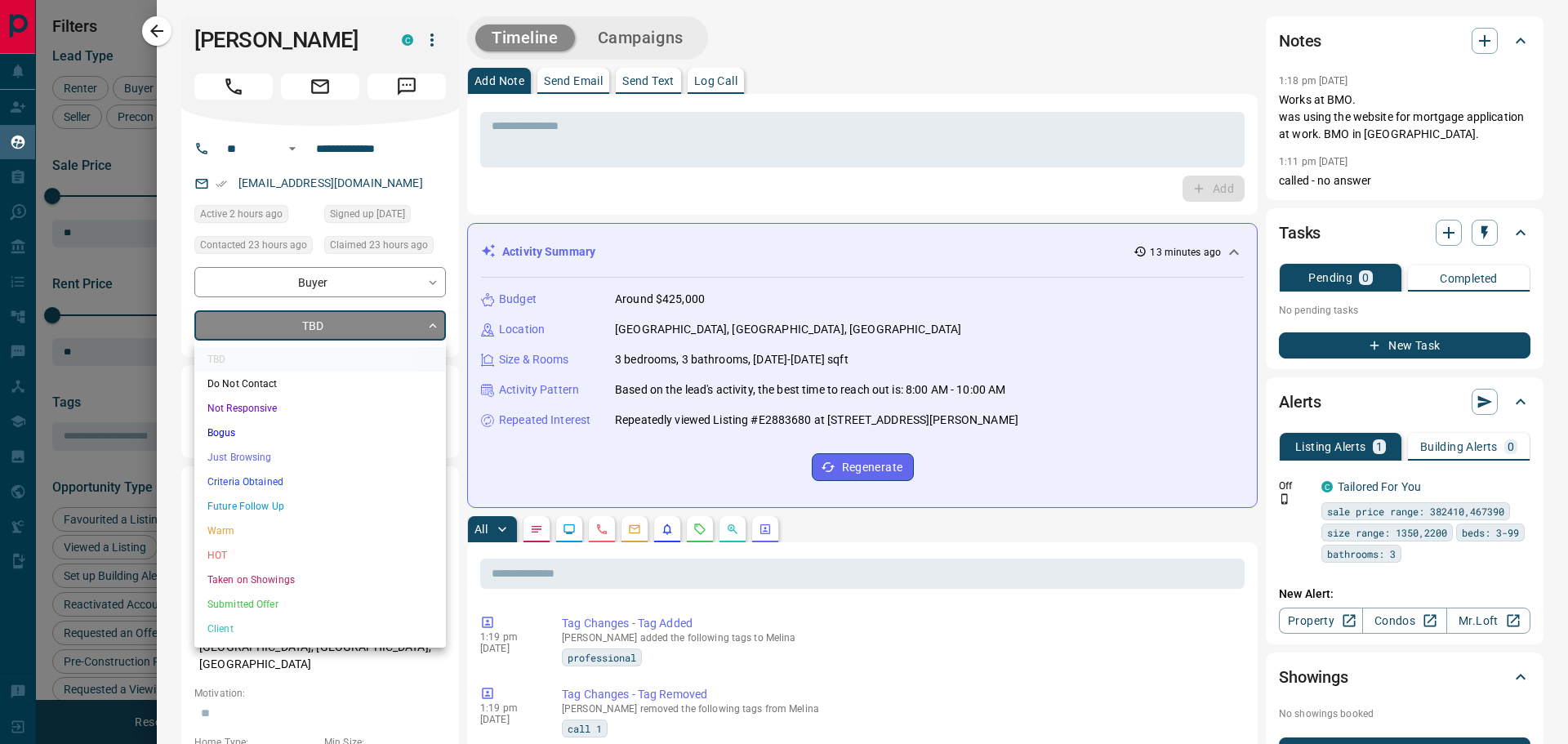
click at [433, 327] on div at bounding box center [784, 372] width 1568 height 744
click at [433, 327] on body "Lead Transfers Claim Leads My Leads Tasks Opportunities Deals Campaigns Automat…" at bounding box center [784, 362] width 1568 height 724
click at [847, 75] on div at bounding box center [784, 372] width 1568 height 744
click at [327, 319] on body "Lead Transfers Claim Leads My Leads Tasks Opportunities Deals Campaigns Automat…" at bounding box center [784, 362] width 1568 height 724
click at [241, 455] on li "Just Browsing" at bounding box center [319, 456] width 252 height 24
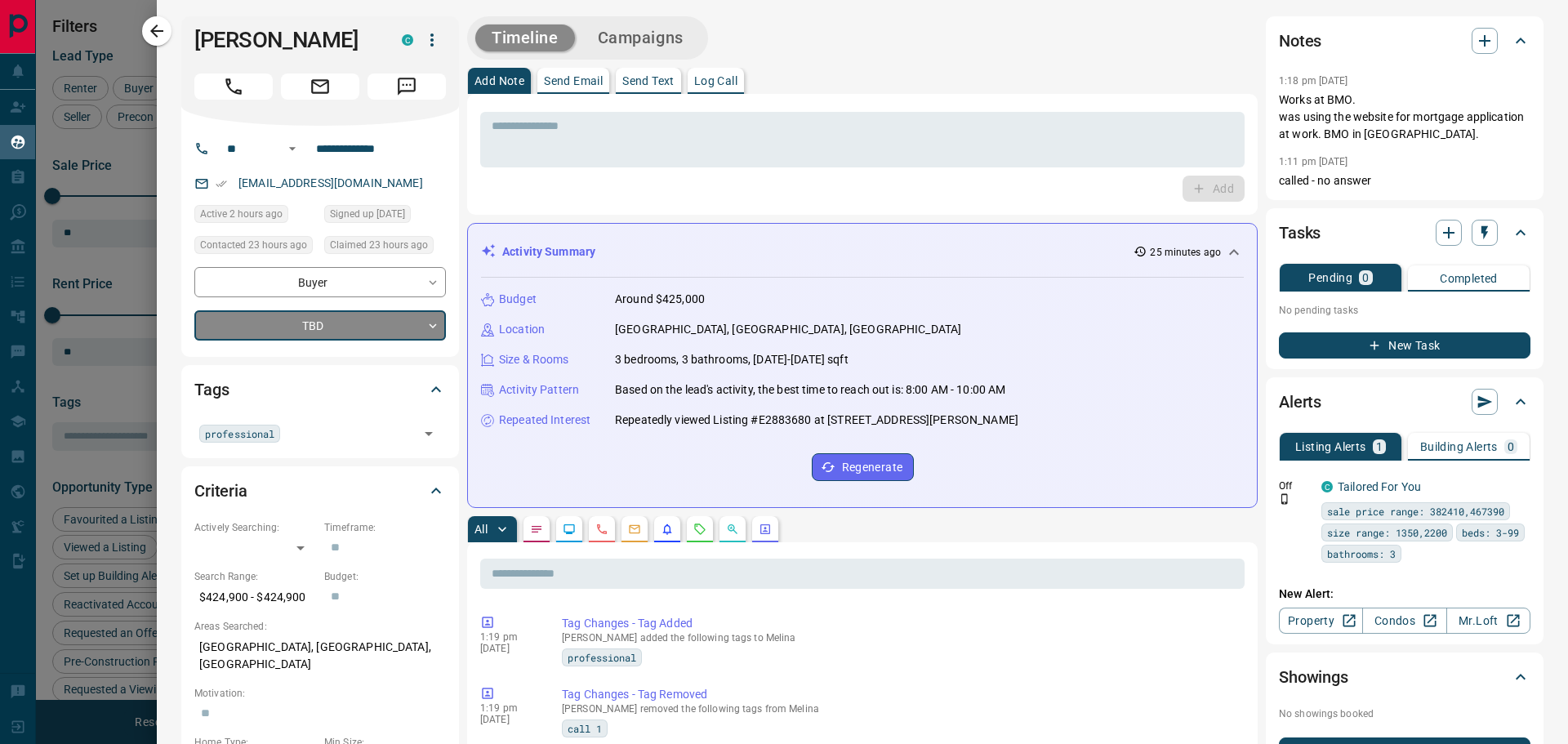
type input "*"
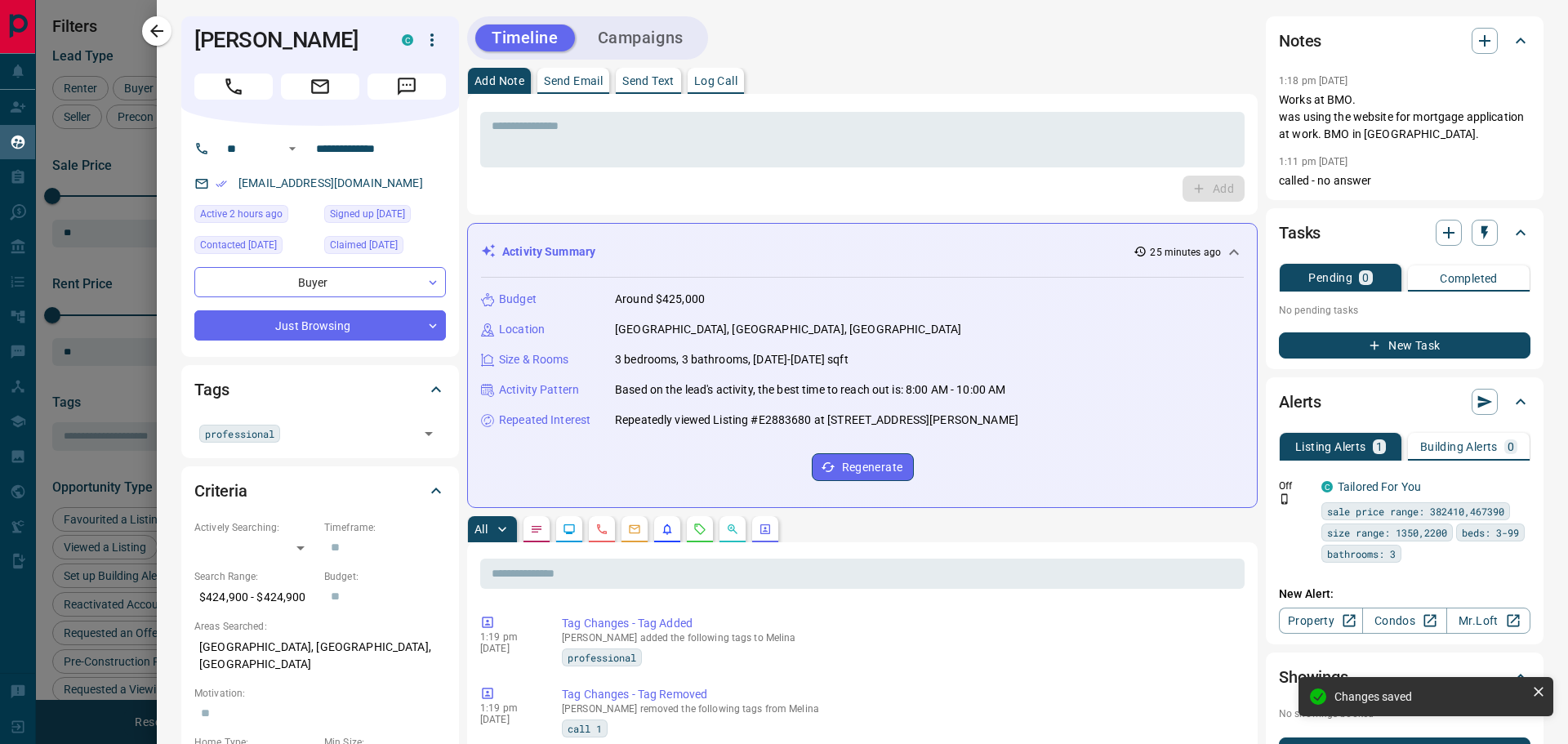
click at [141, 29] on div at bounding box center [784, 372] width 1568 height 744
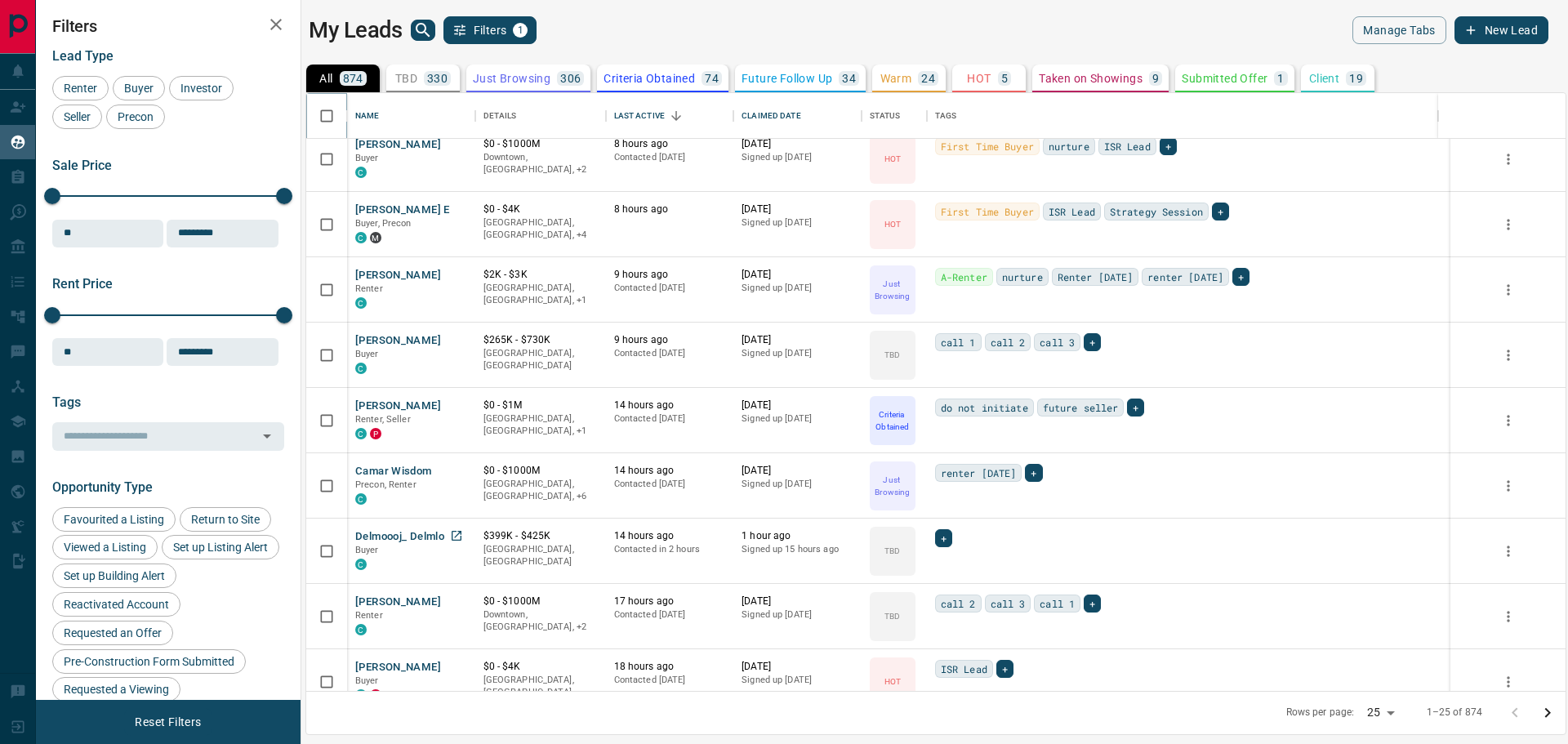
scroll to position [800, 0]
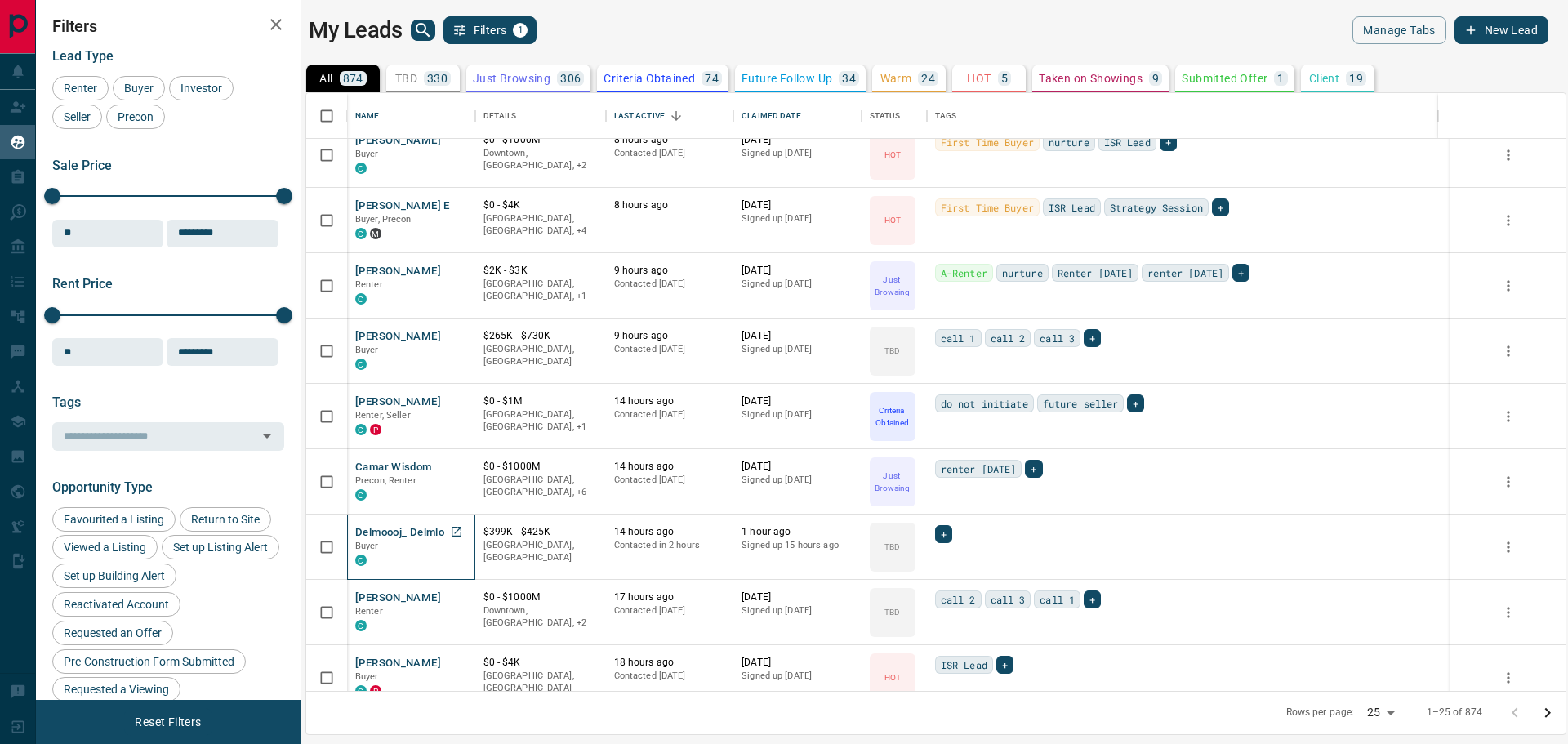
drag, startPoint x: 399, startPoint y: 533, endPoint x: 403, endPoint y: 561, distance: 28.3
click at [403, 561] on div "C" at bounding box center [411, 560] width 112 height 14
click at [413, 529] on button "Delmoooj_ Delmlo" at bounding box center [399, 533] width 89 height 15
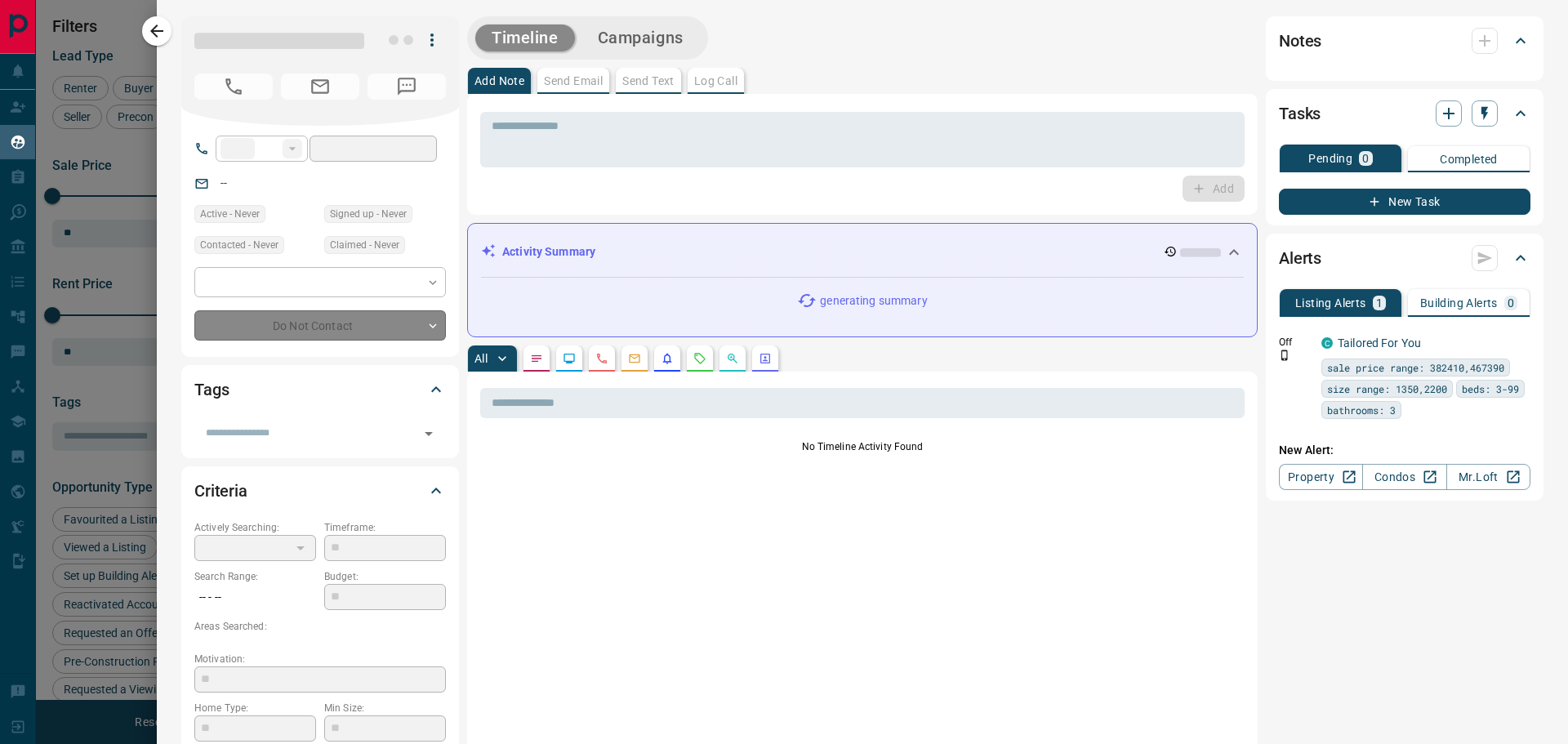
type input "**"
type input "**********"
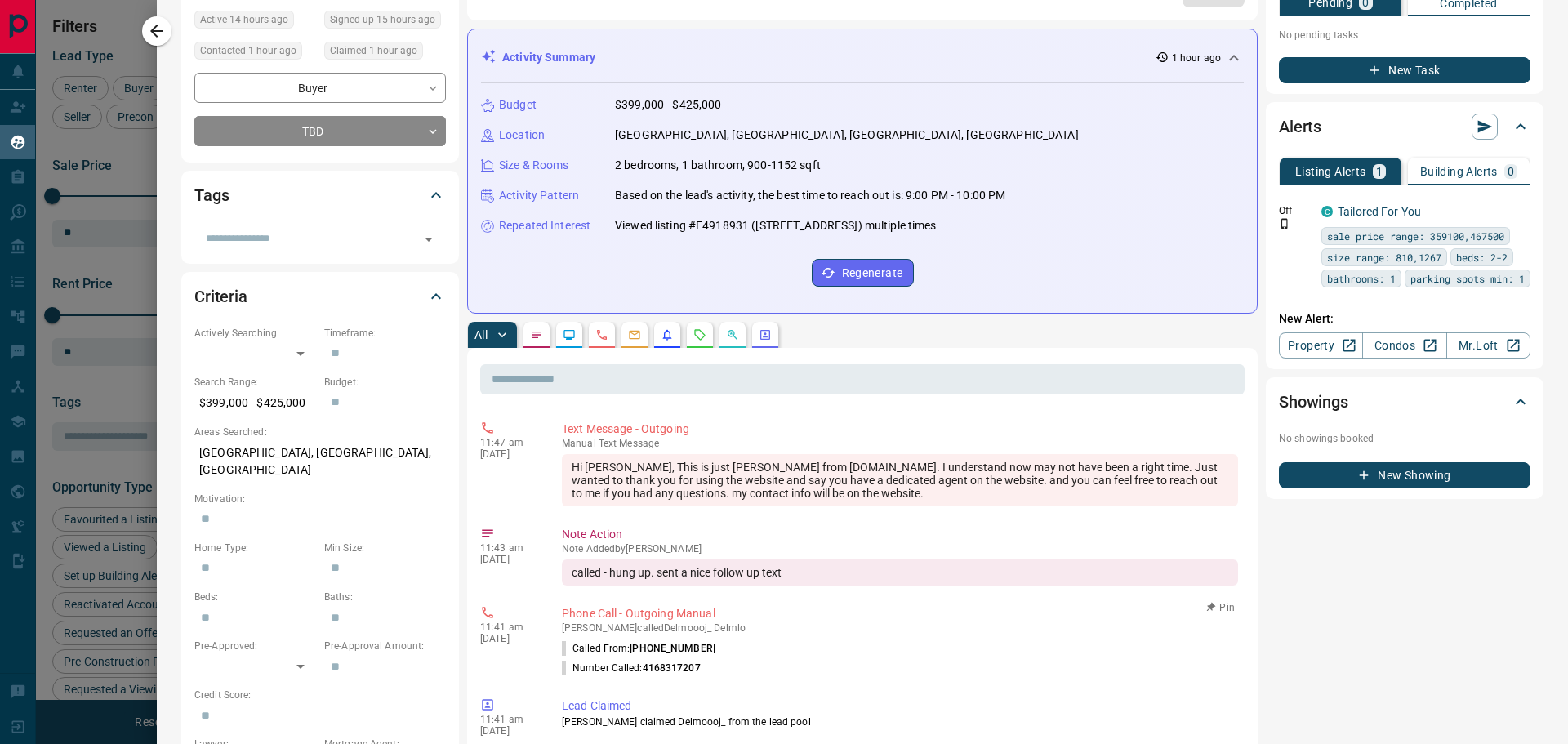
scroll to position [0, 0]
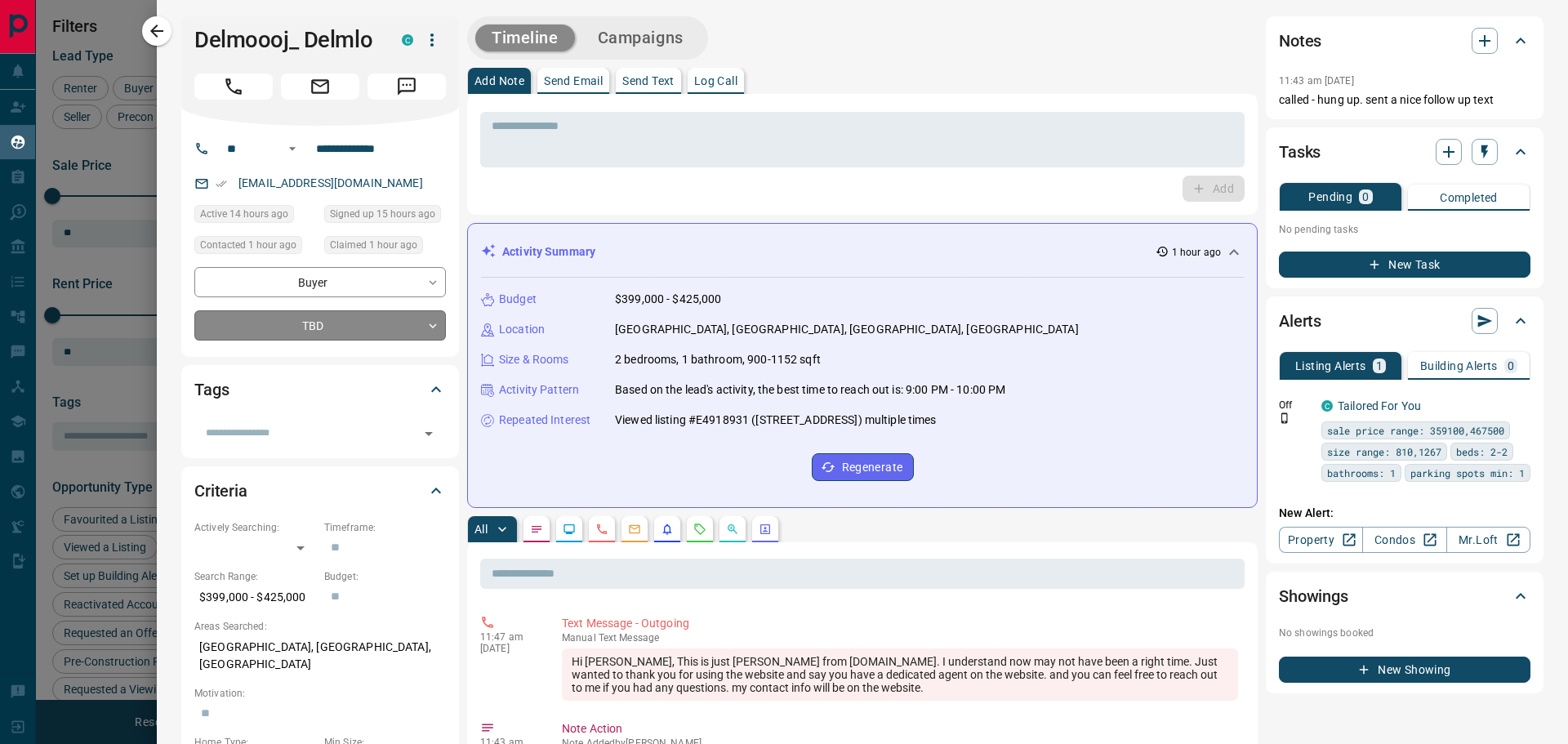
click at [330, 318] on body "Lead Transfers Claim Leads My Leads Tasks Opportunities Deals Campaigns Automat…" at bounding box center [784, 362] width 1568 height 724
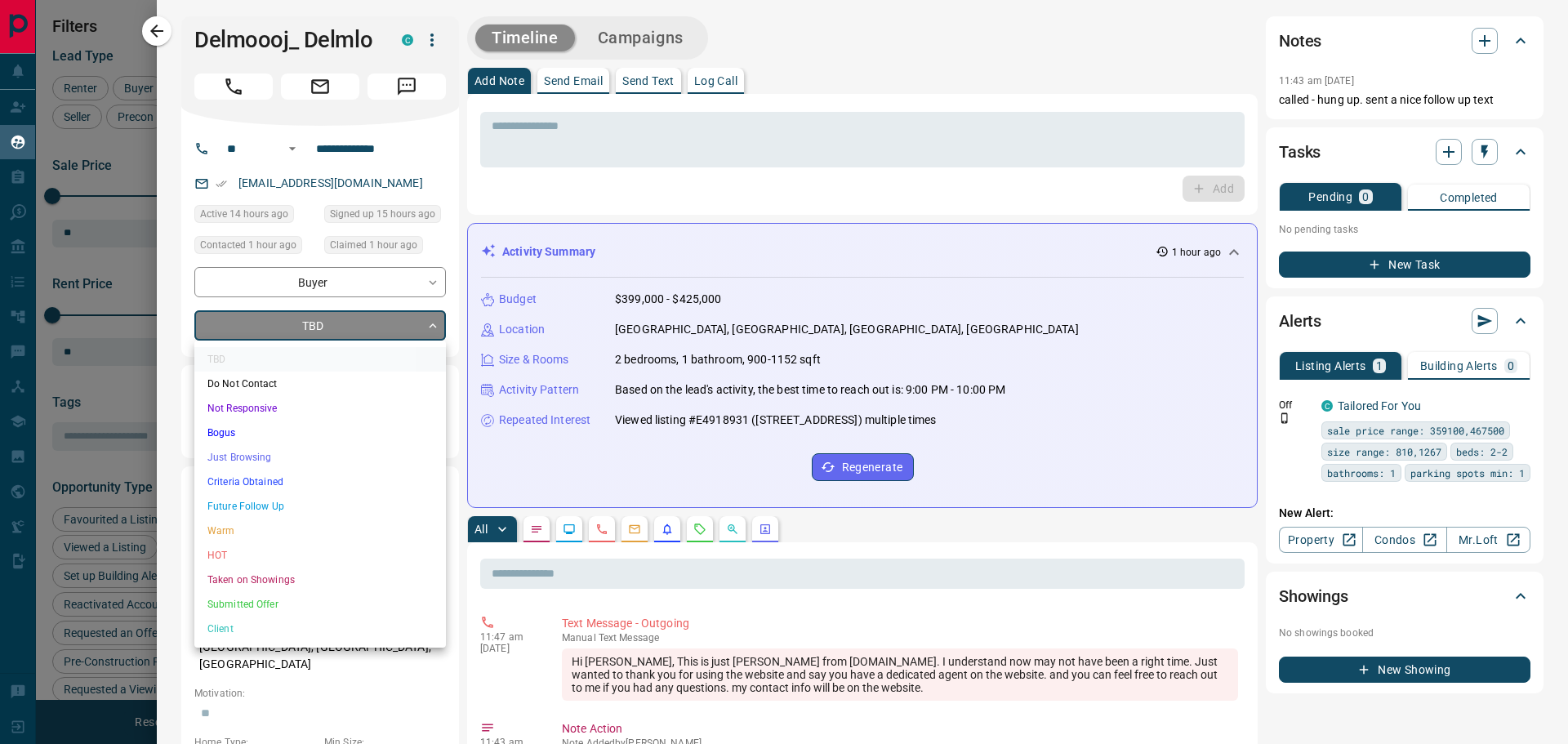
click at [273, 463] on li "Just Browsing" at bounding box center [319, 456] width 252 height 24
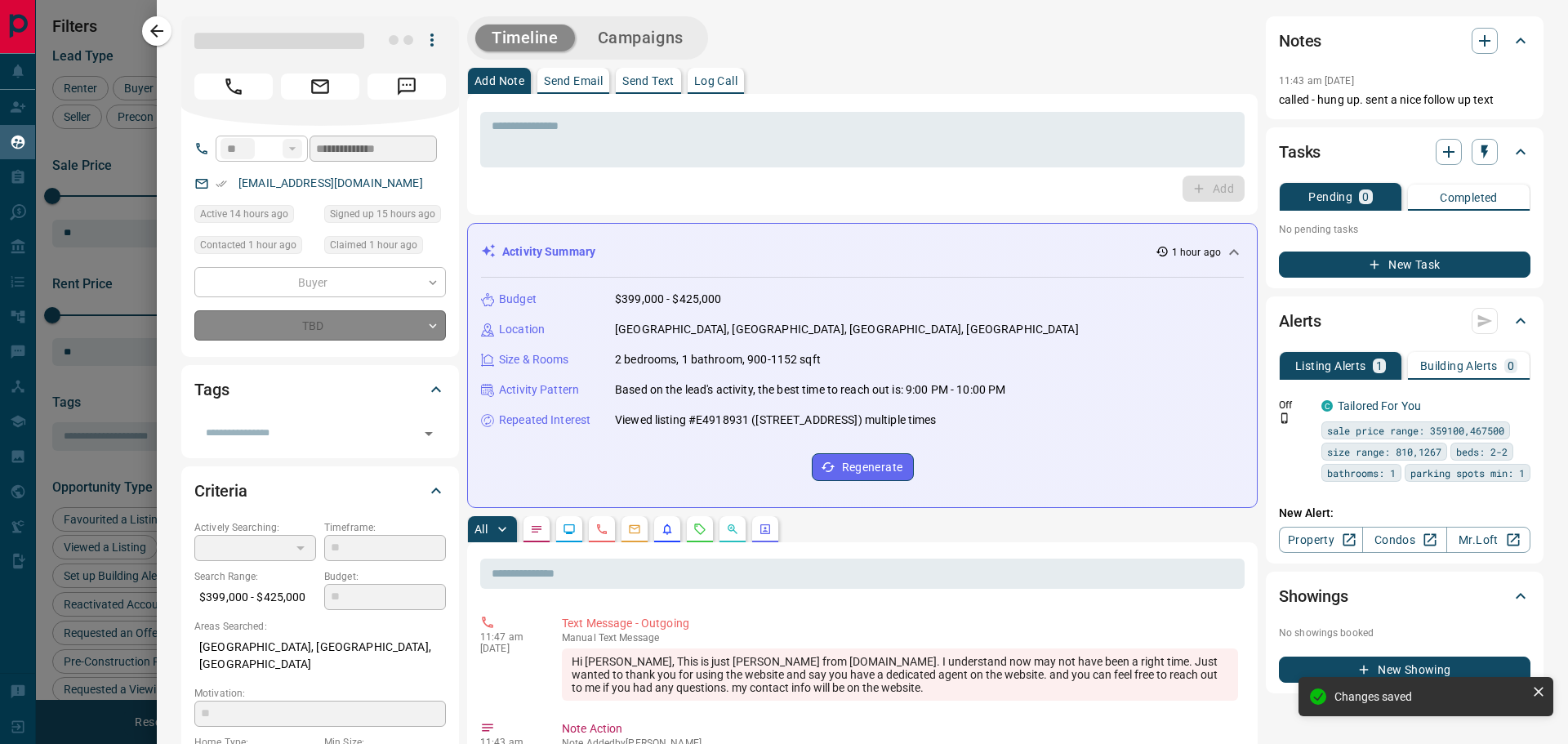
type input "*"
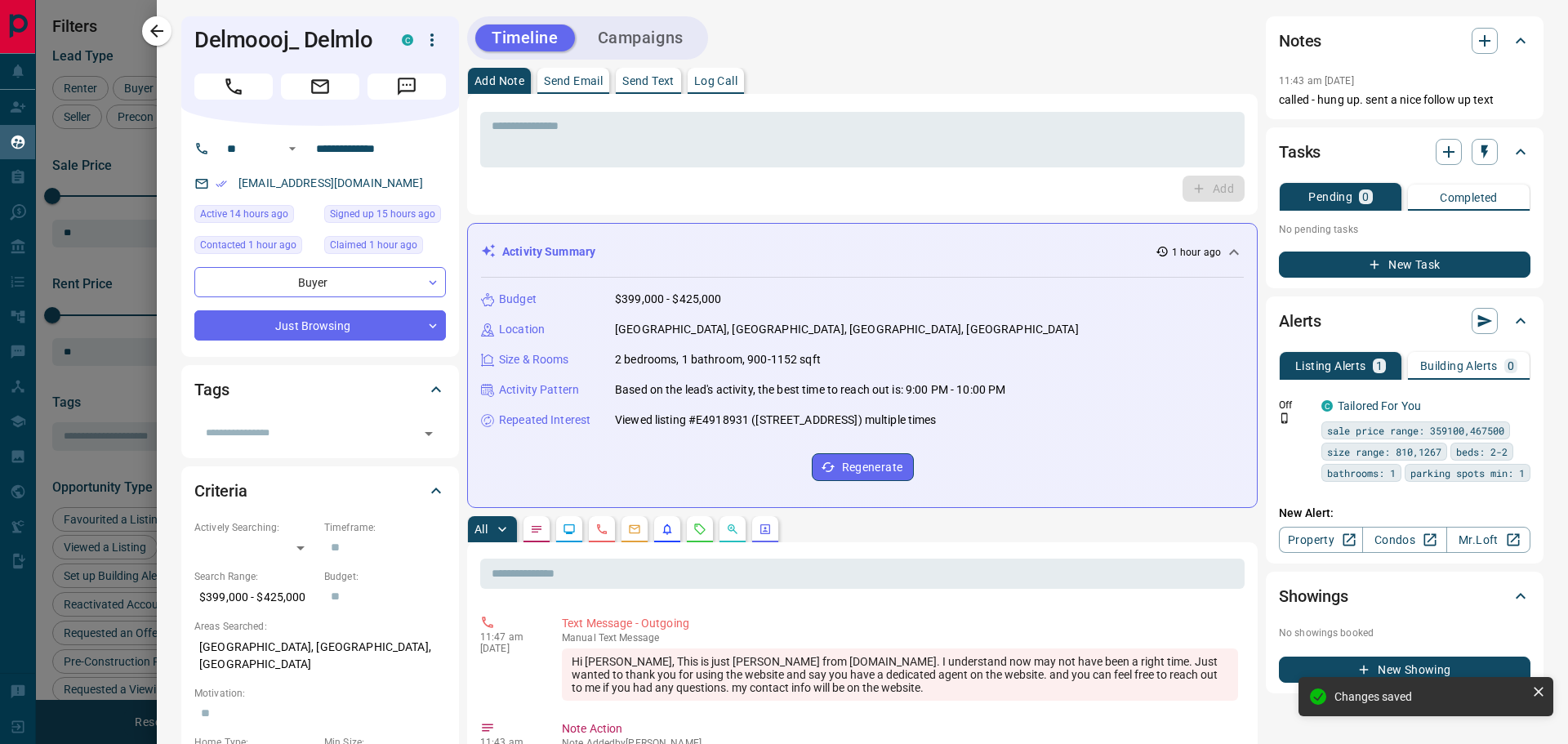
click at [453, 365] on div "Tags ​" at bounding box center [320, 411] width 278 height 93
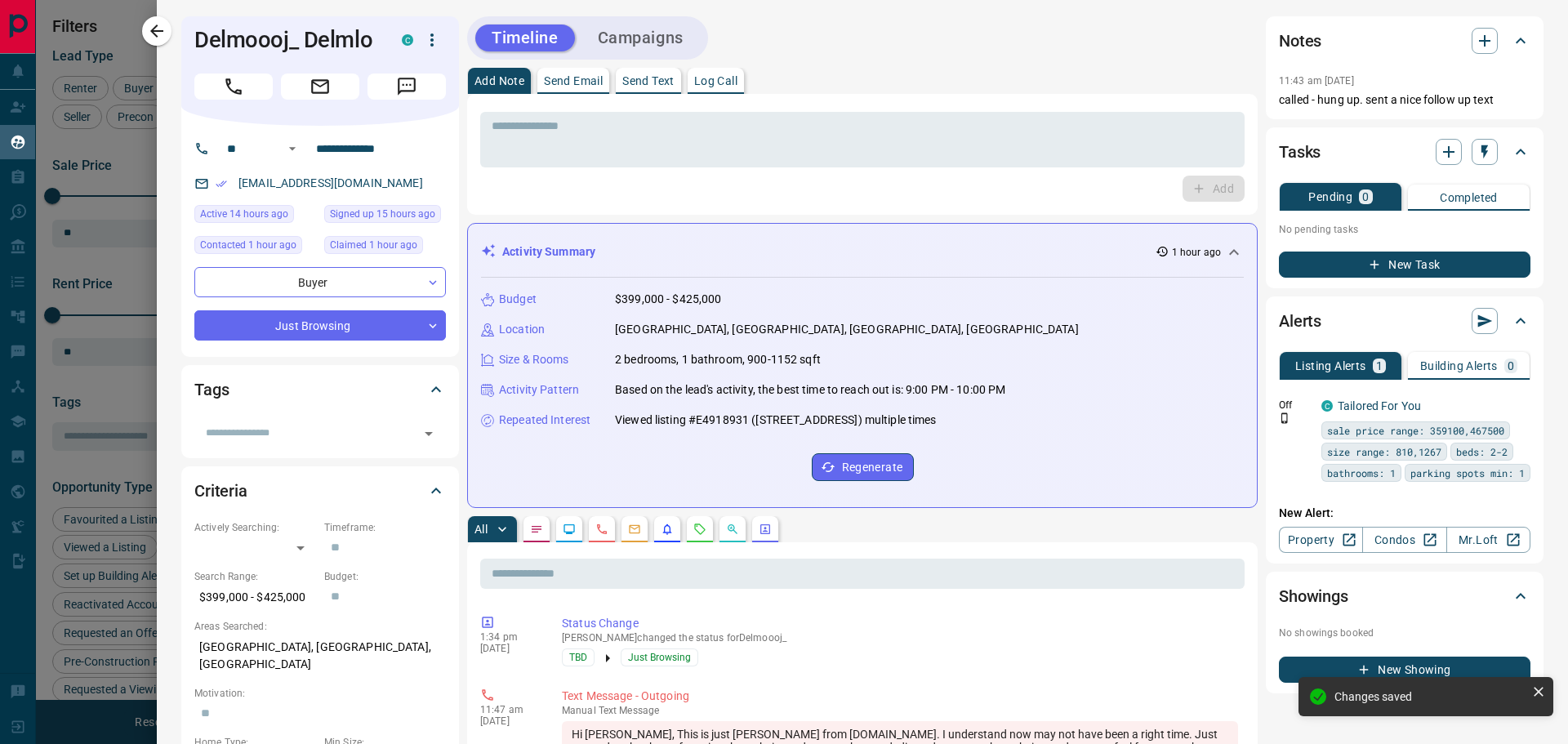
click at [125, 19] on div at bounding box center [784, 372] width 1568 height 744
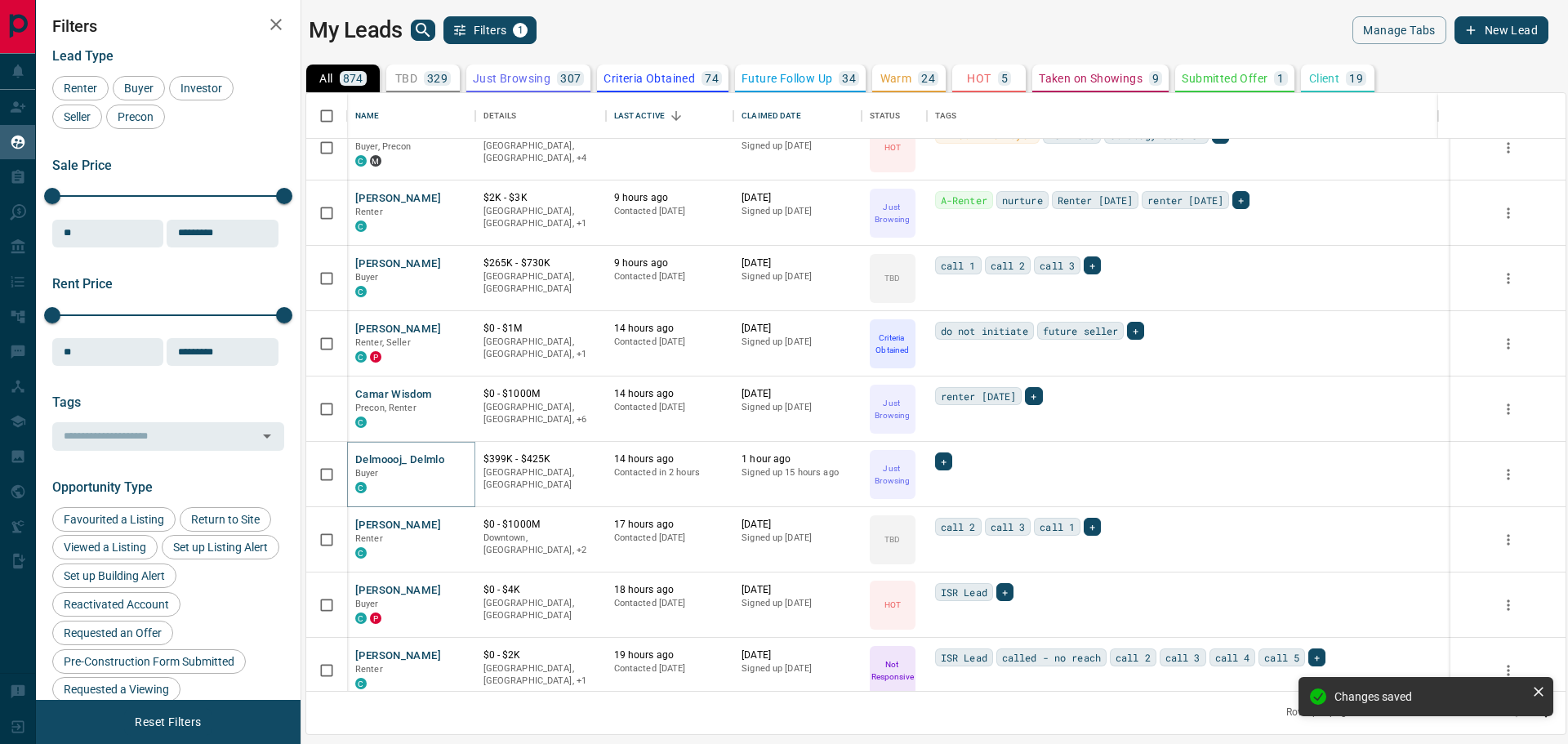
scroll to position [882, 0]
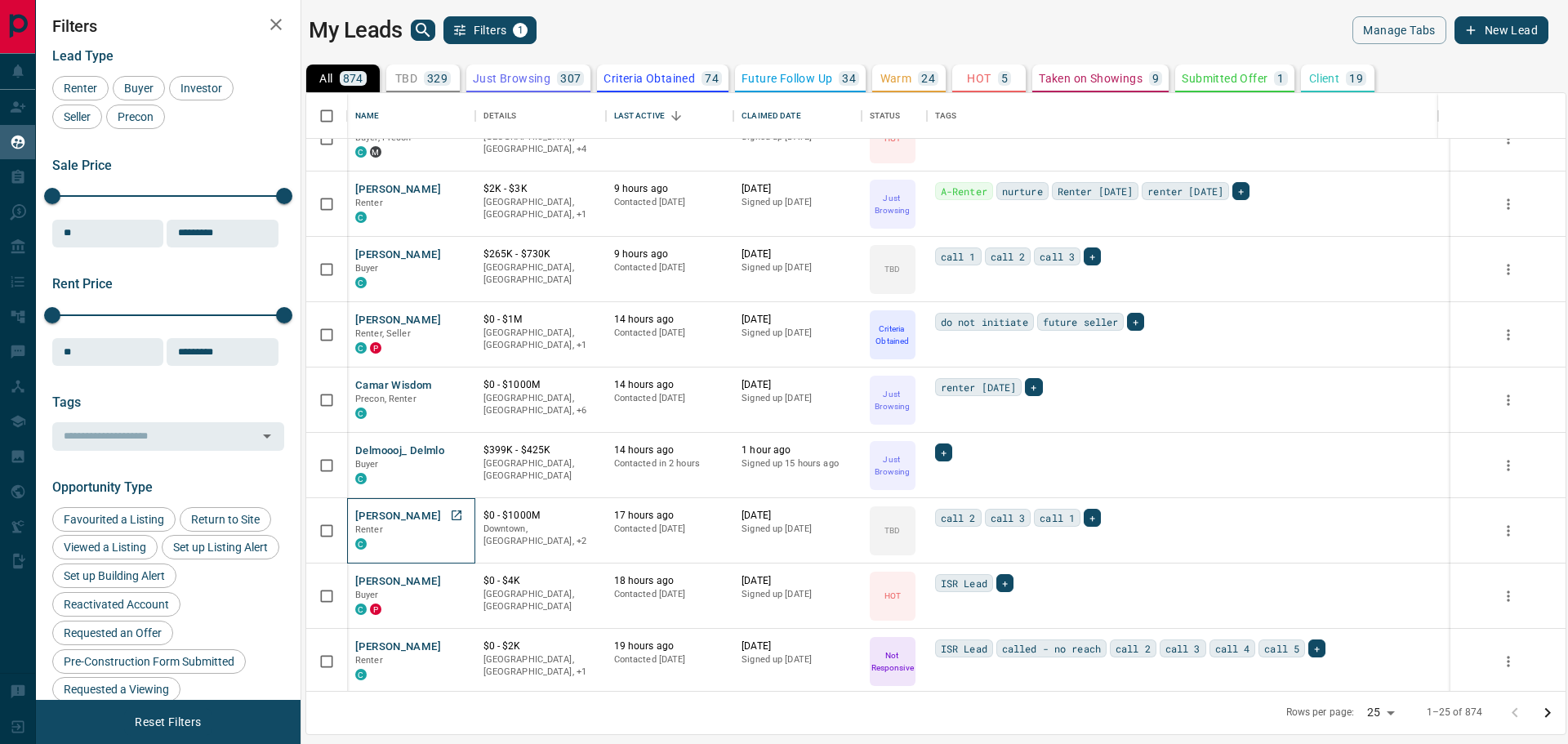
click at [415, 535] on p "Renter" at bounding box center [411, 530] width 112 height 14
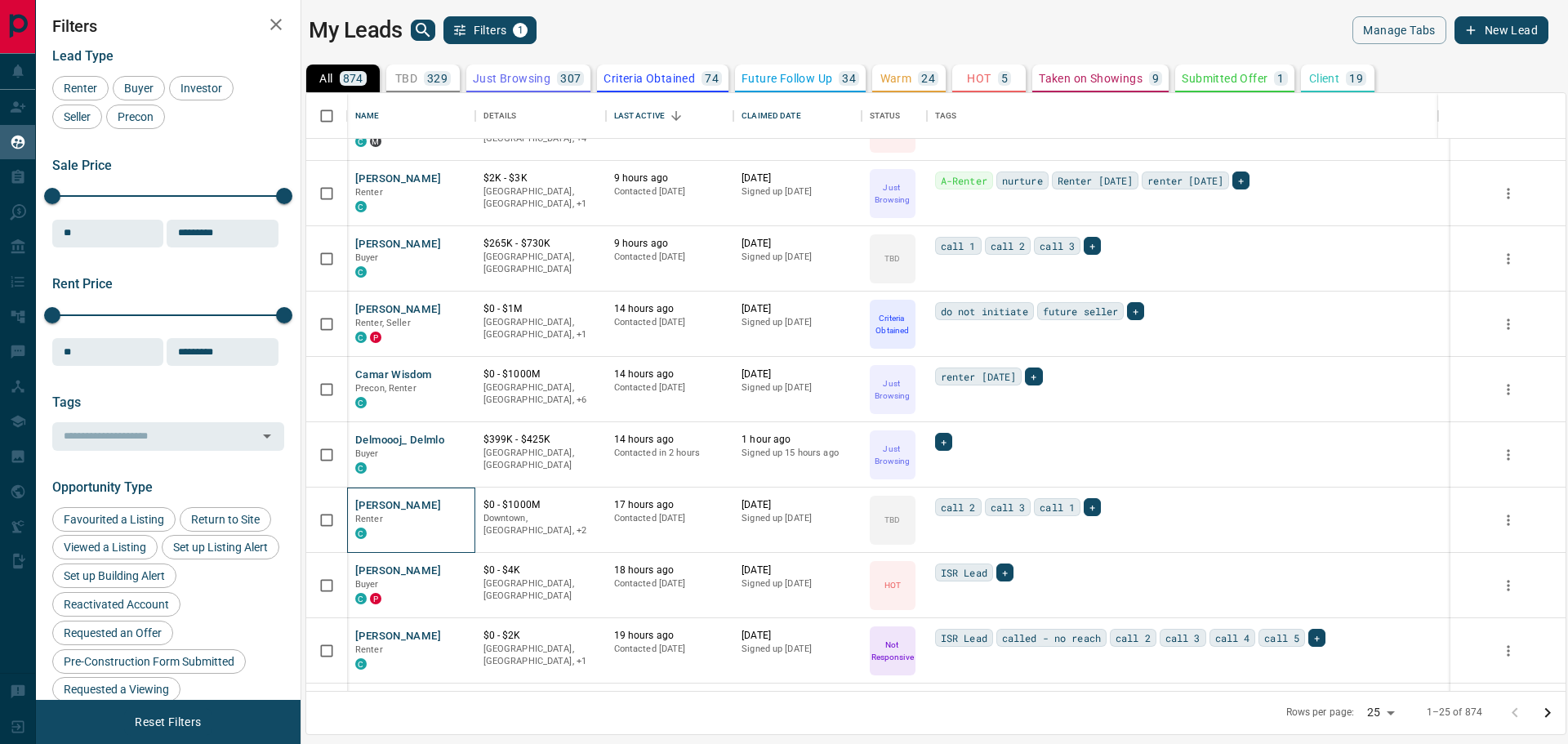
scroll to position [898, 0]
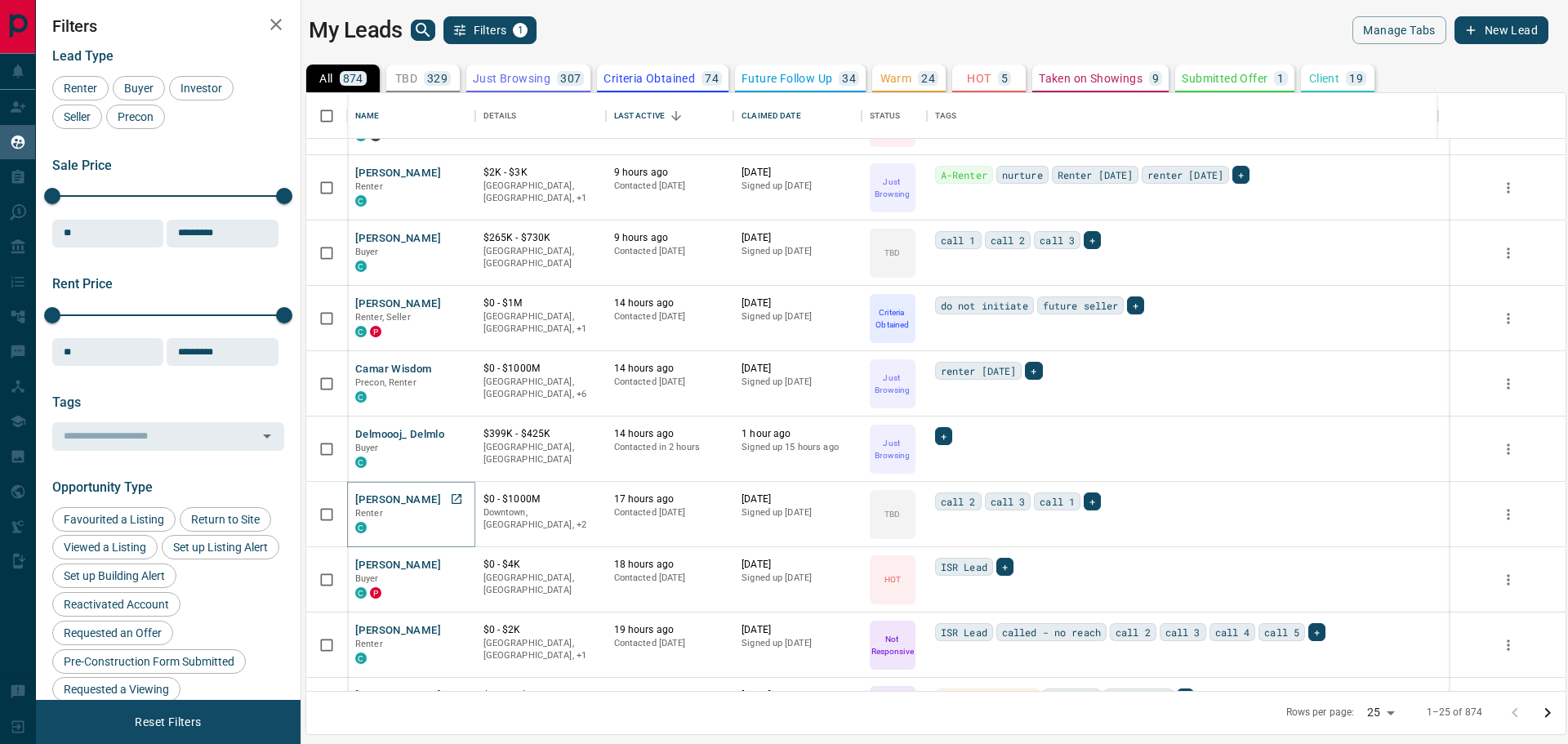
drag, startPoint x: 401, startPoint y: 502, endPoint x: 386, endPoint y: 499, distance: 15.3
click at [386, 499] on button "[PERSON_NAME]" at bounding box center [398, 500] width 86 height 15
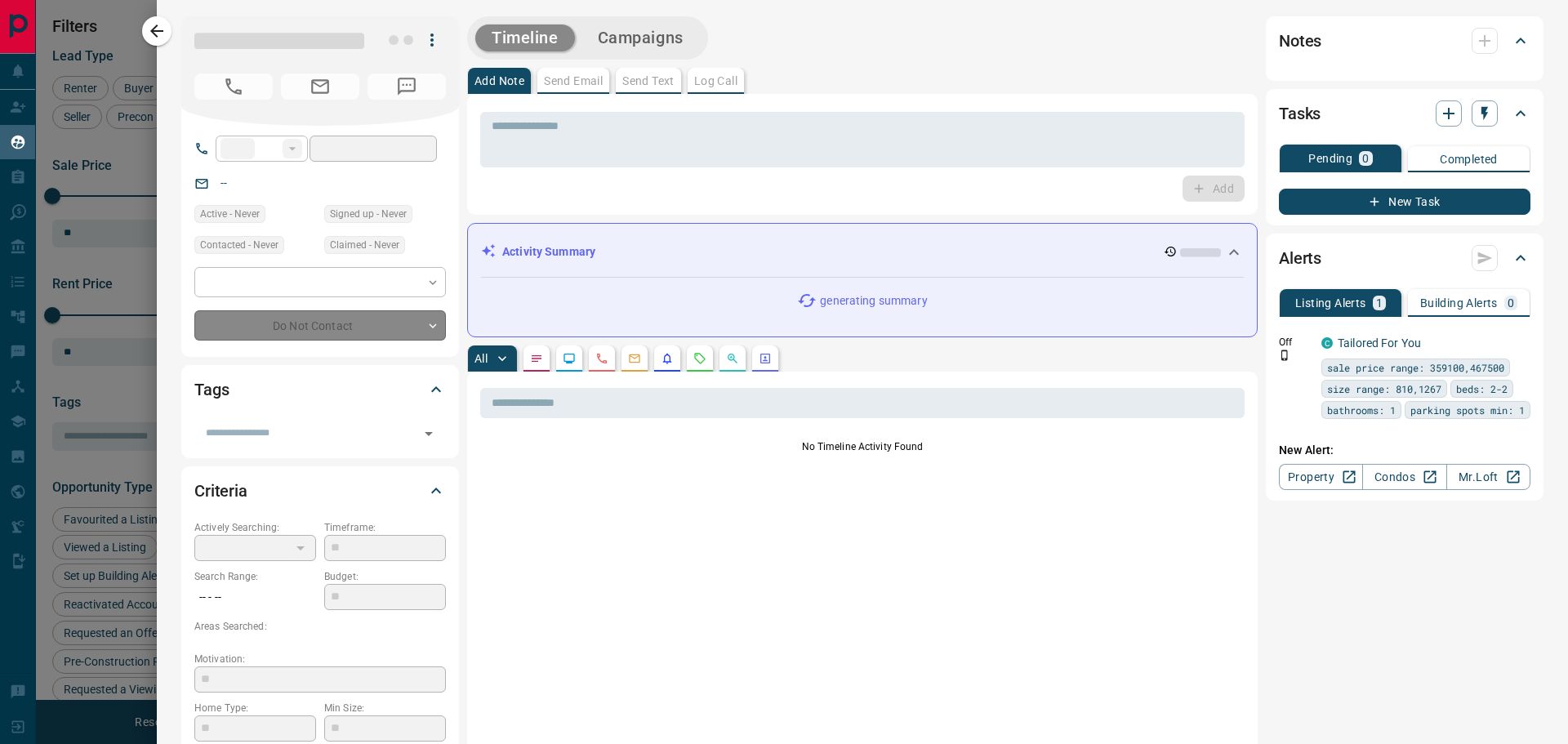
type input "**"
type input "**********"
type input "**"
type input "*"
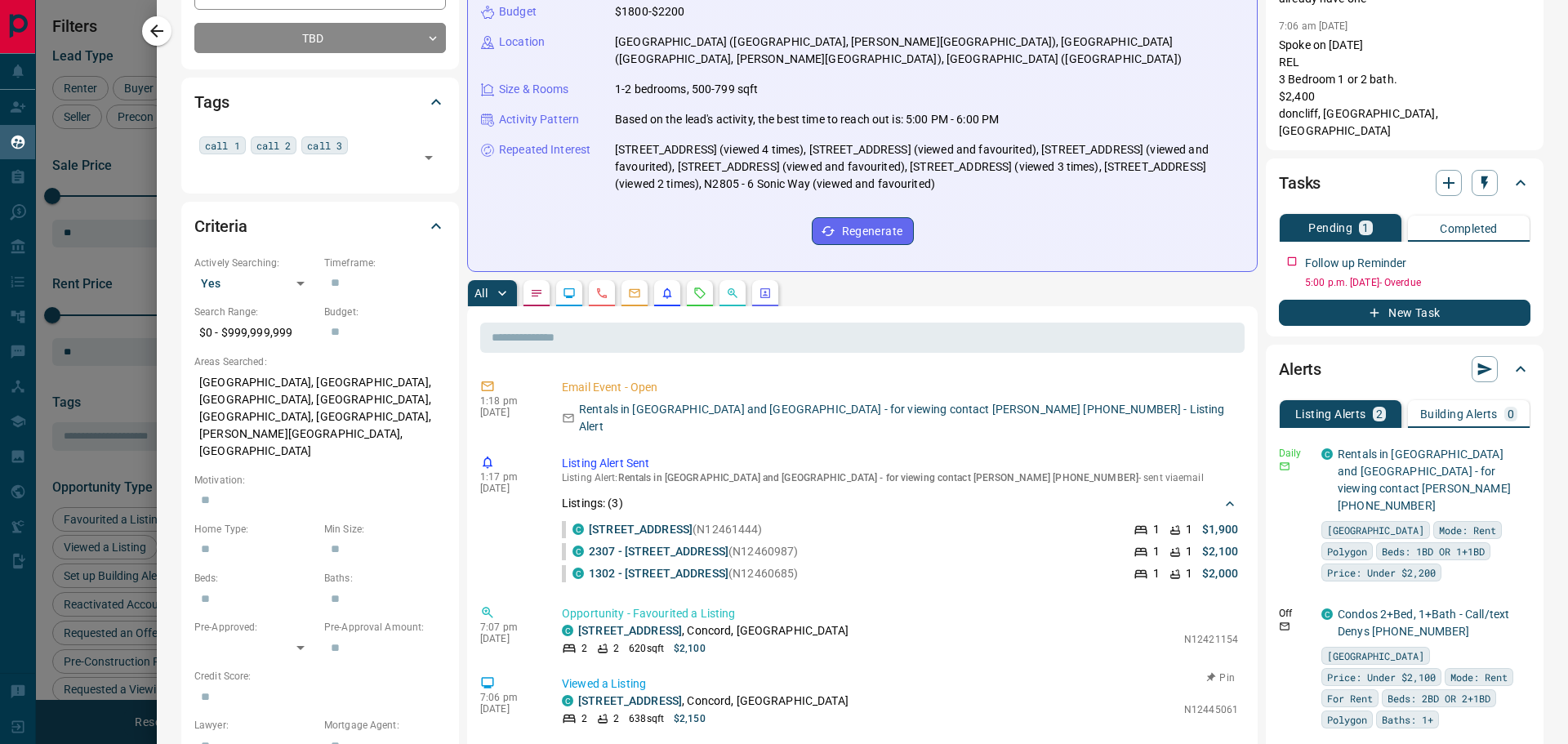
scroll to position [245, 0]
